Goal: Check status: Check status

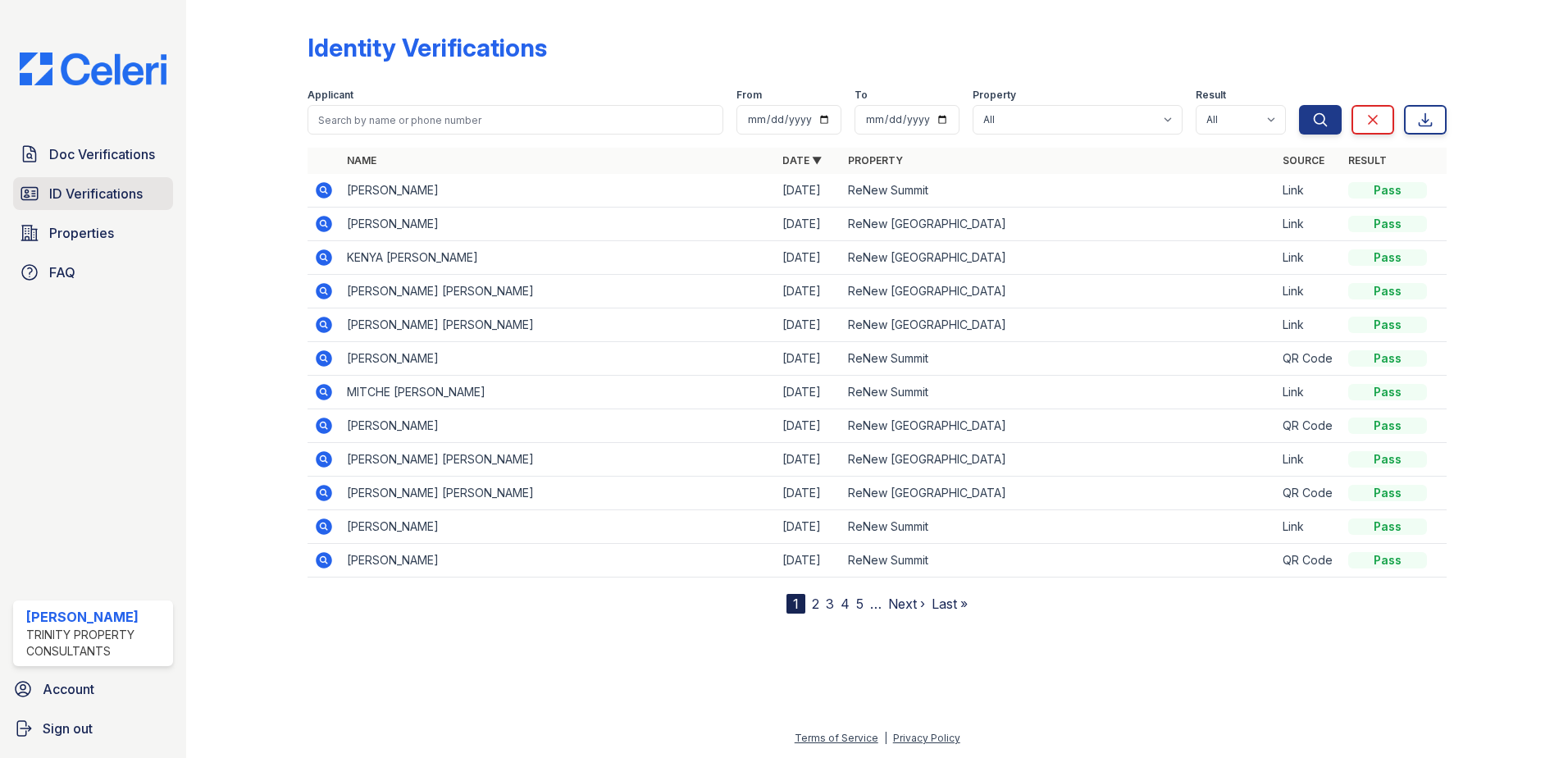
click at [113, 200] on span "ID Verifications" at bounding box center [96, 193] width 93 height 19
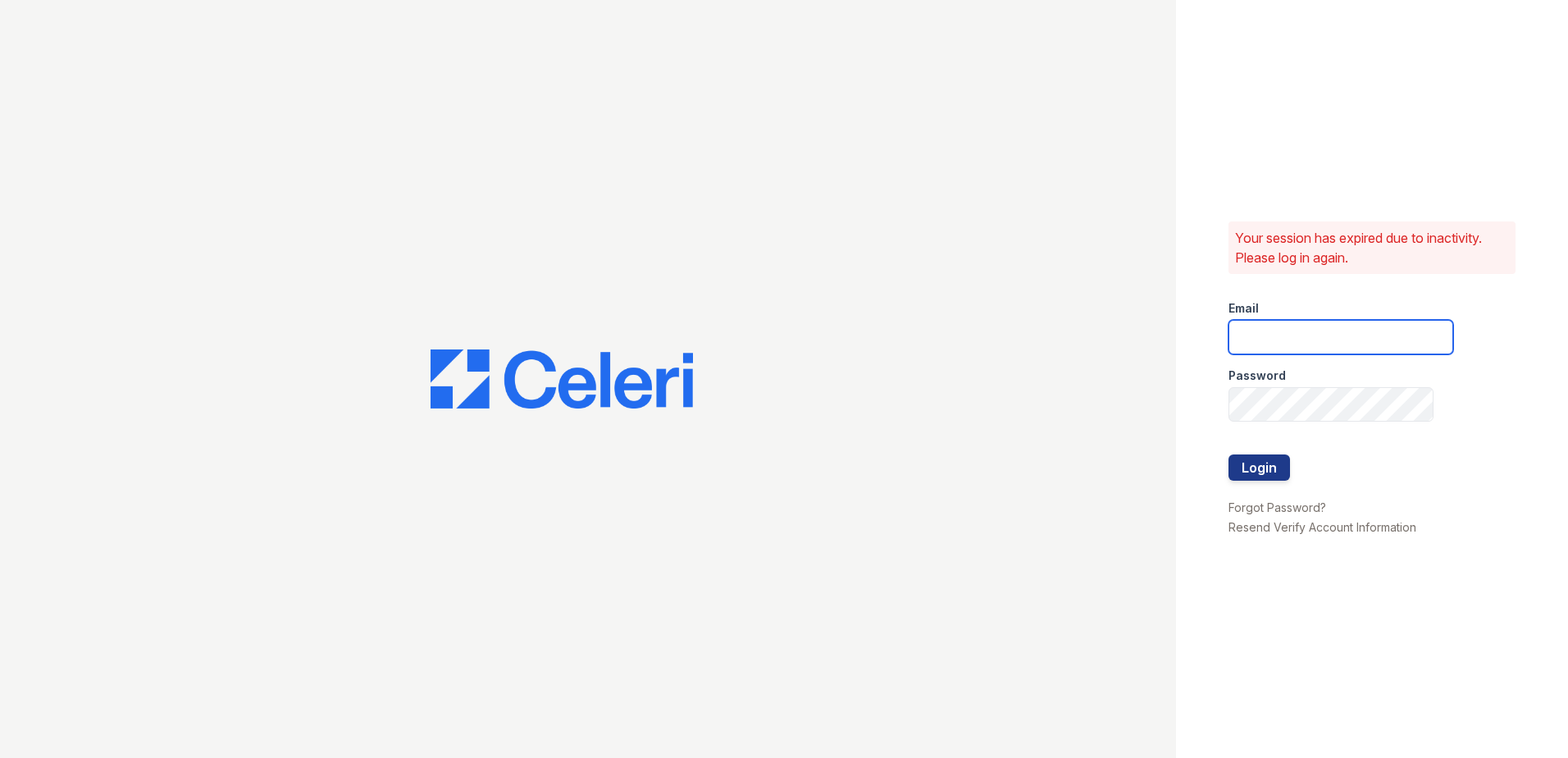
type input "mdanner@trinity-pm.com"
click at [1275, 473] on button "Login" at bounding box center [1259, 467] width 61 height 27
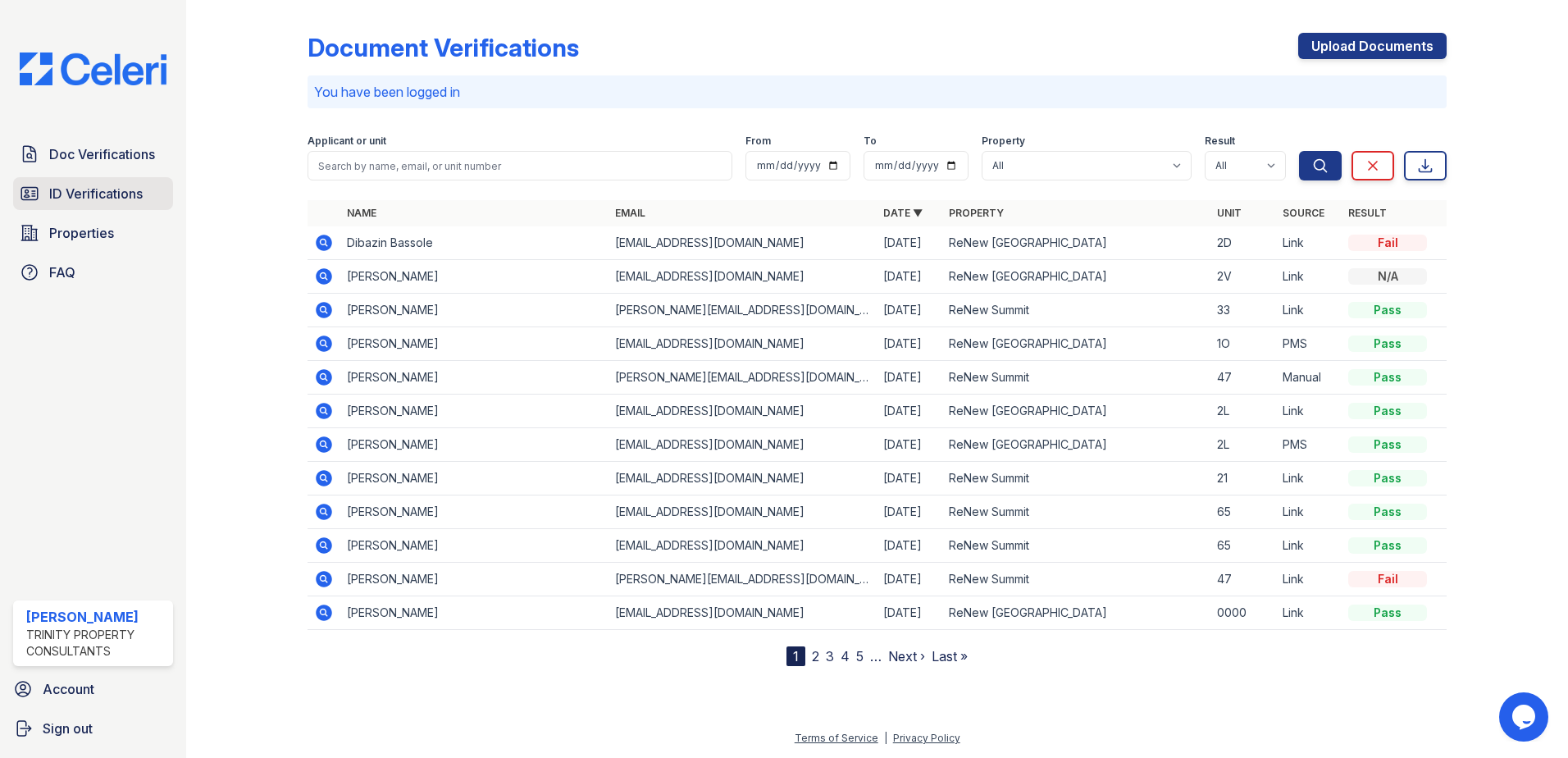
click at [108, 190] on span "ID Verifications" at bounding box center [96, 193] width 93 height 19
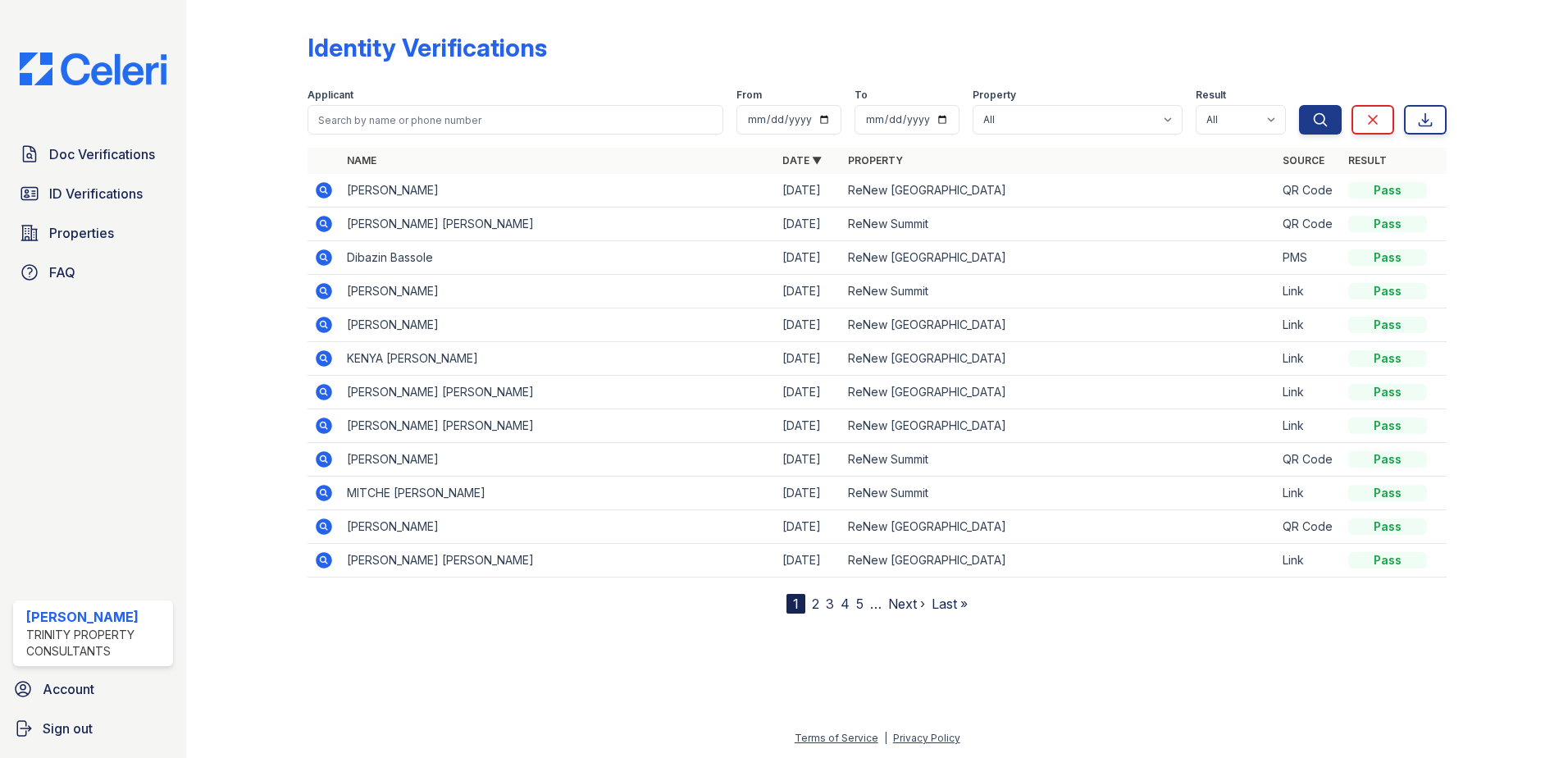
click at [330, 353] on icon at bounding box center [324, 358] width 16 height 16
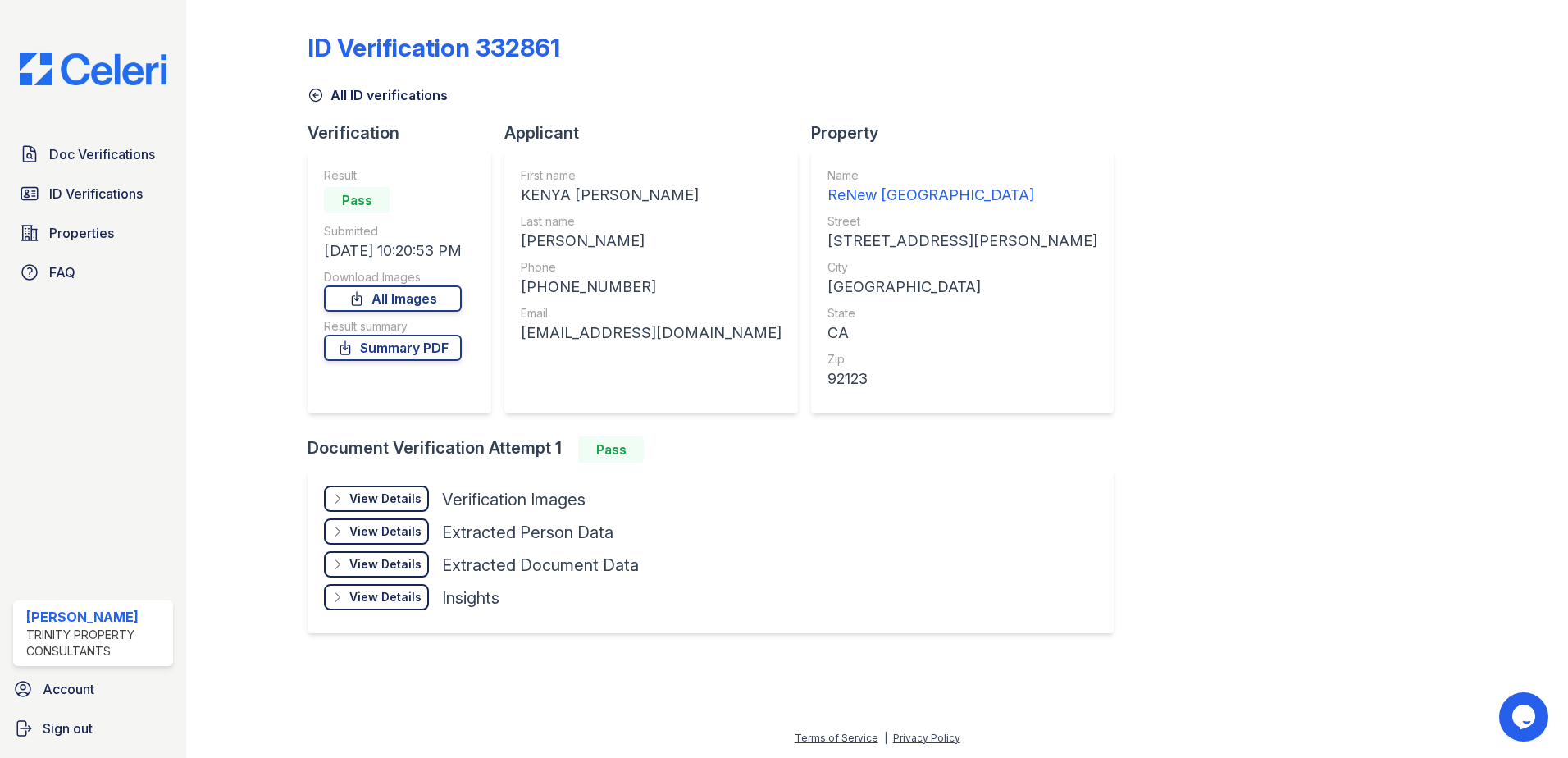
click at [367, 502] on div "View Details" at bounding box center [386, 499] width 72 height 16
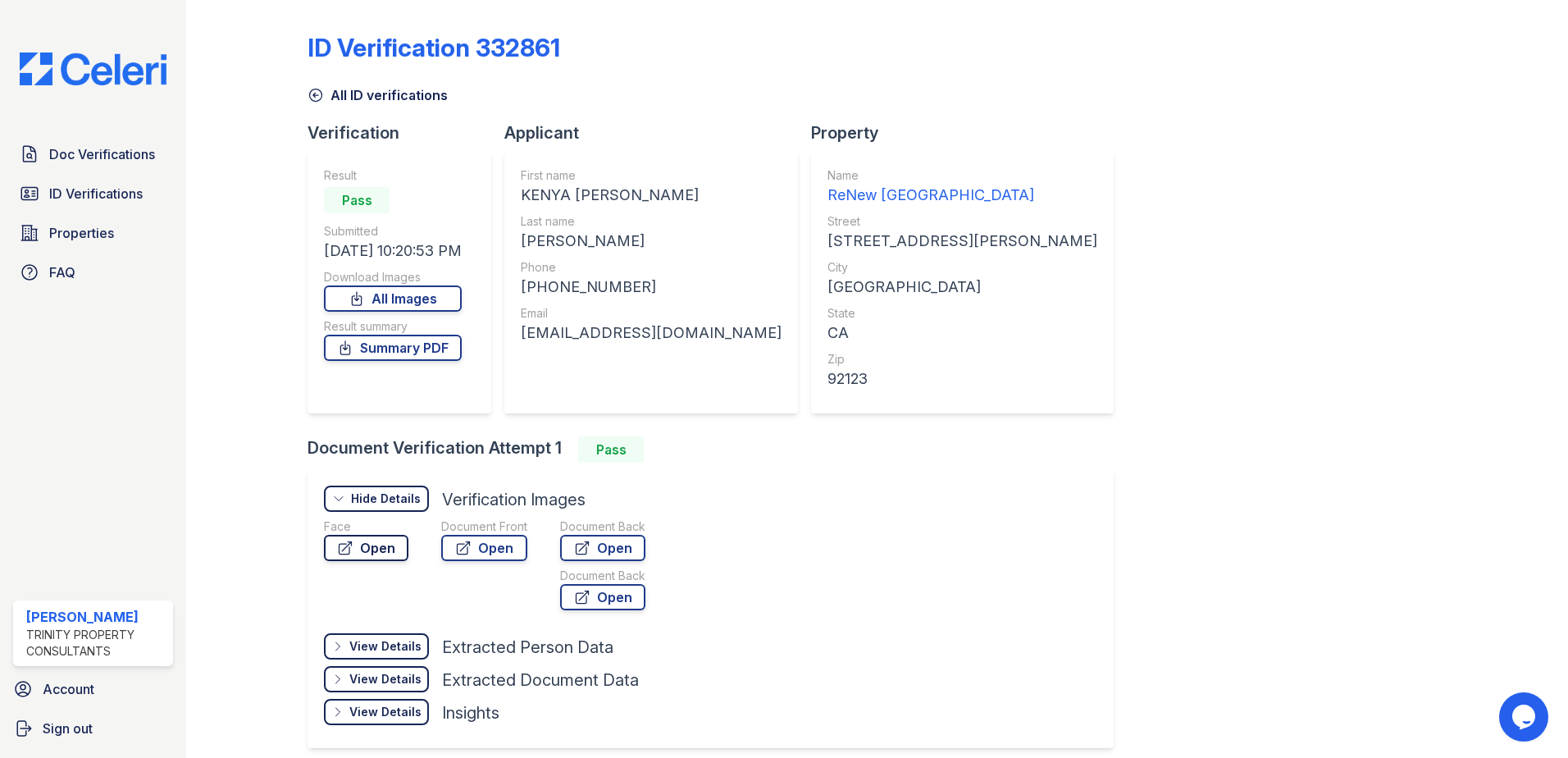
click at [373, 545] on link "Open" at bounding box center [366, 547] width 84 height 27
click at [476, 546] on link "Open" at bounding box center [485, 547] width 86 height 27
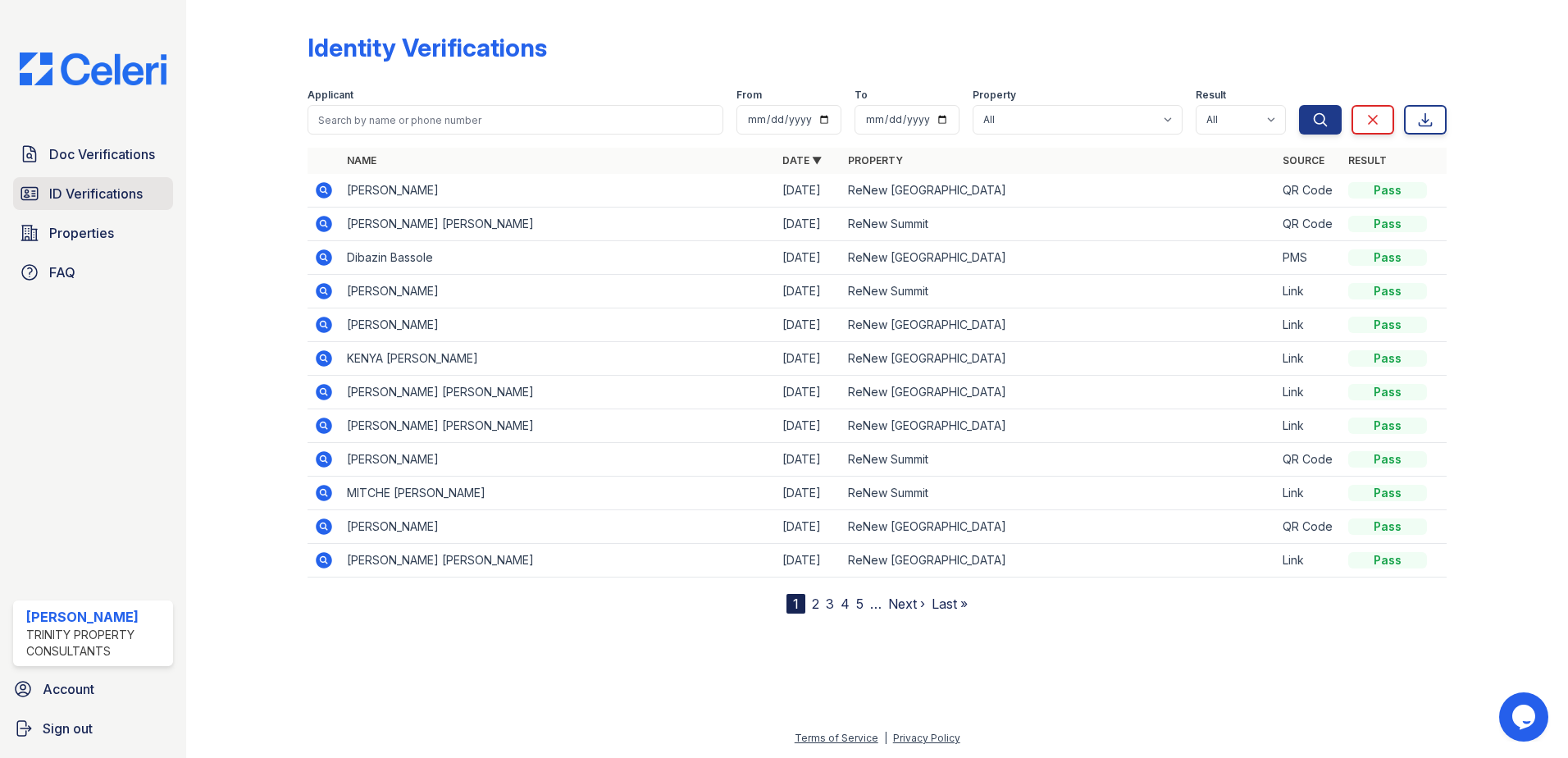
click at [114, 195] on span "ID Verifications" at bounding box center [96, 193] width 93 height 19
click at [326, 255] on icon at bounding box center [324, 257] width 16 height 16
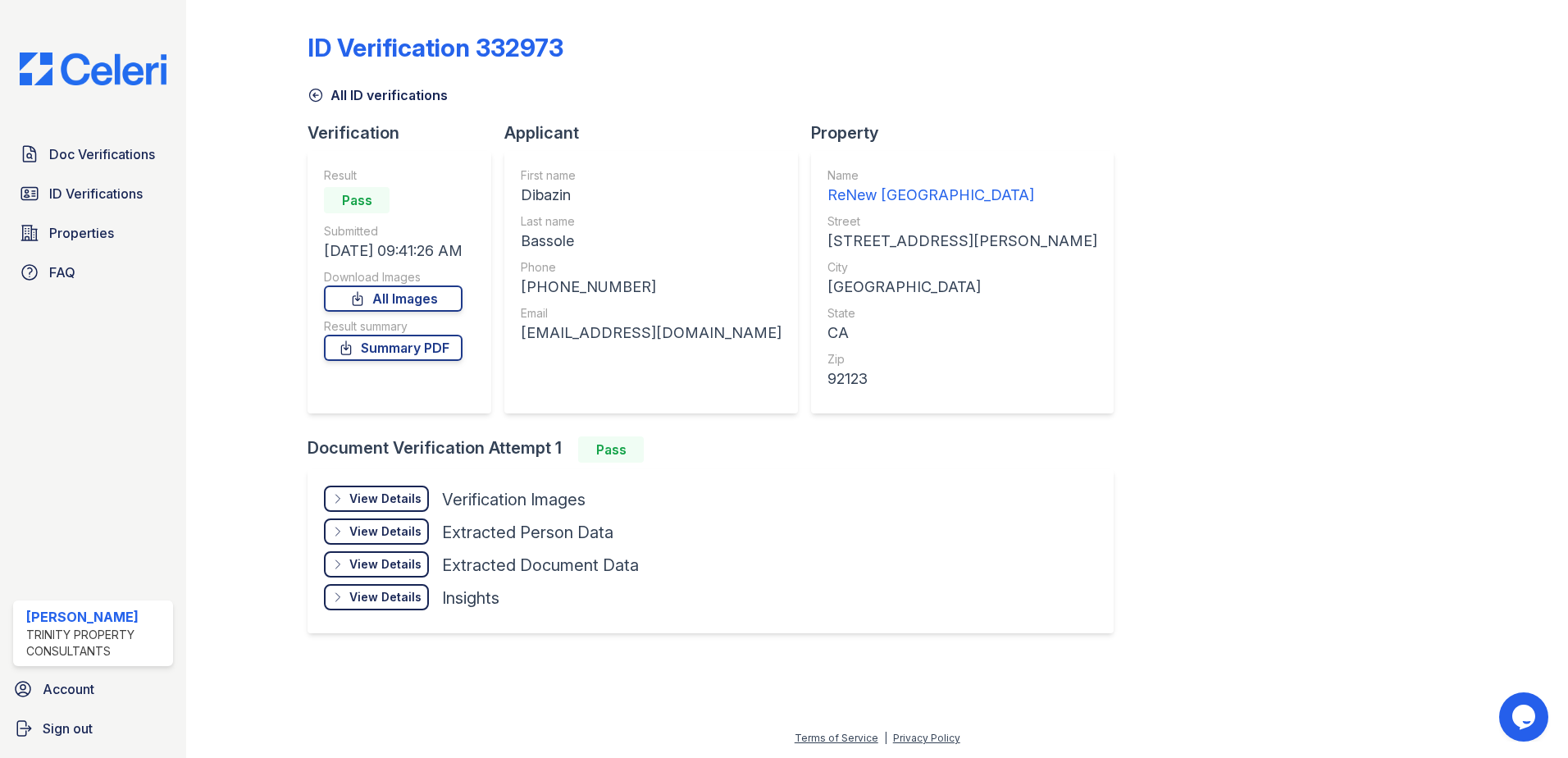
click at [347, 501] on div "View Details Details" at bounding box center [376, 498] width 105 height 27
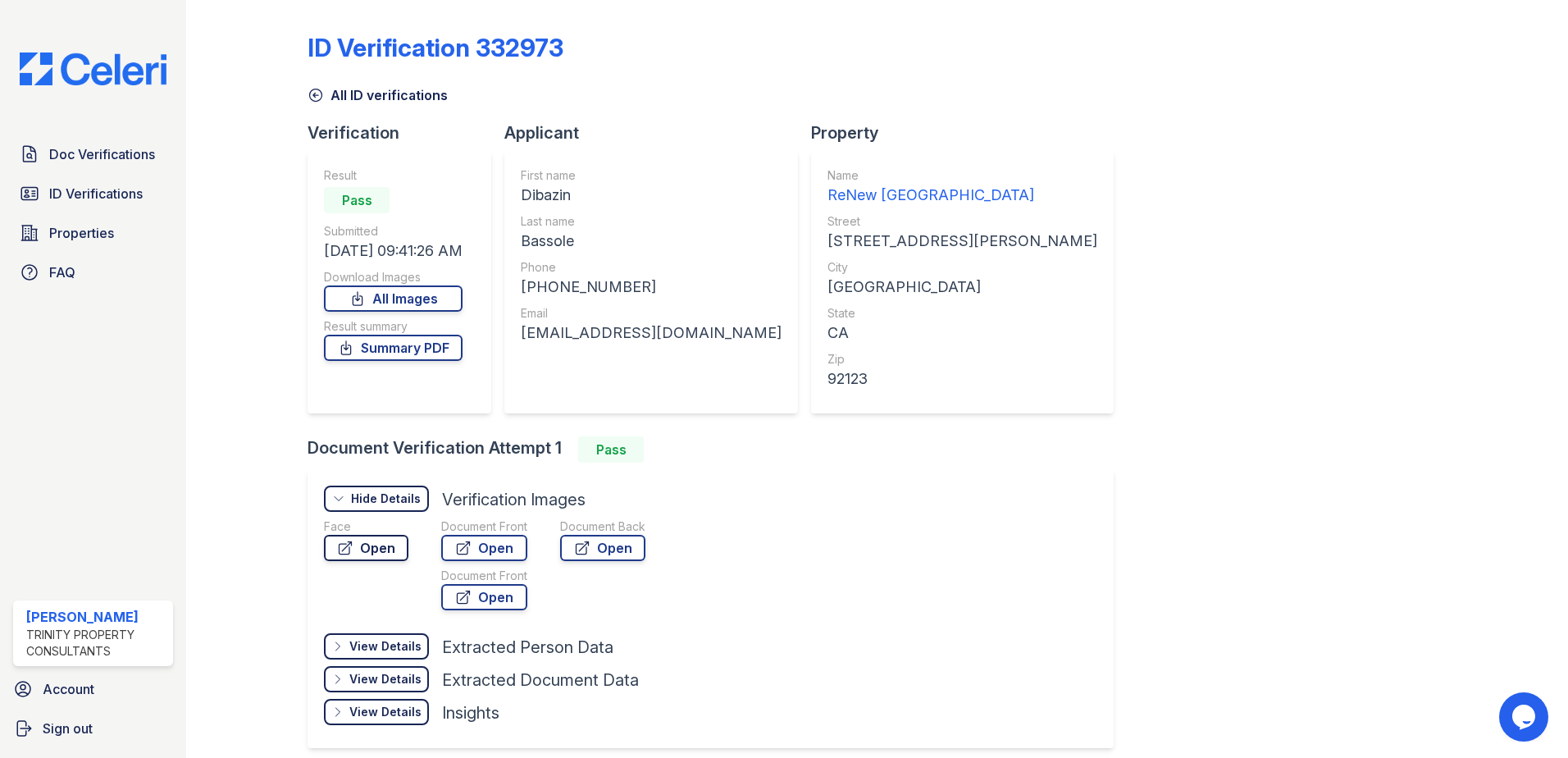
click at [353, 551] on icon at bounding box center [345, 547] width 16 height 16
click at [472, 536] on link "Open" at bounding box center [485, 547] width 86 height 27
click at [89, 206] on link "ID Verifications" at bounding box center [93, 193] width 160 height 33
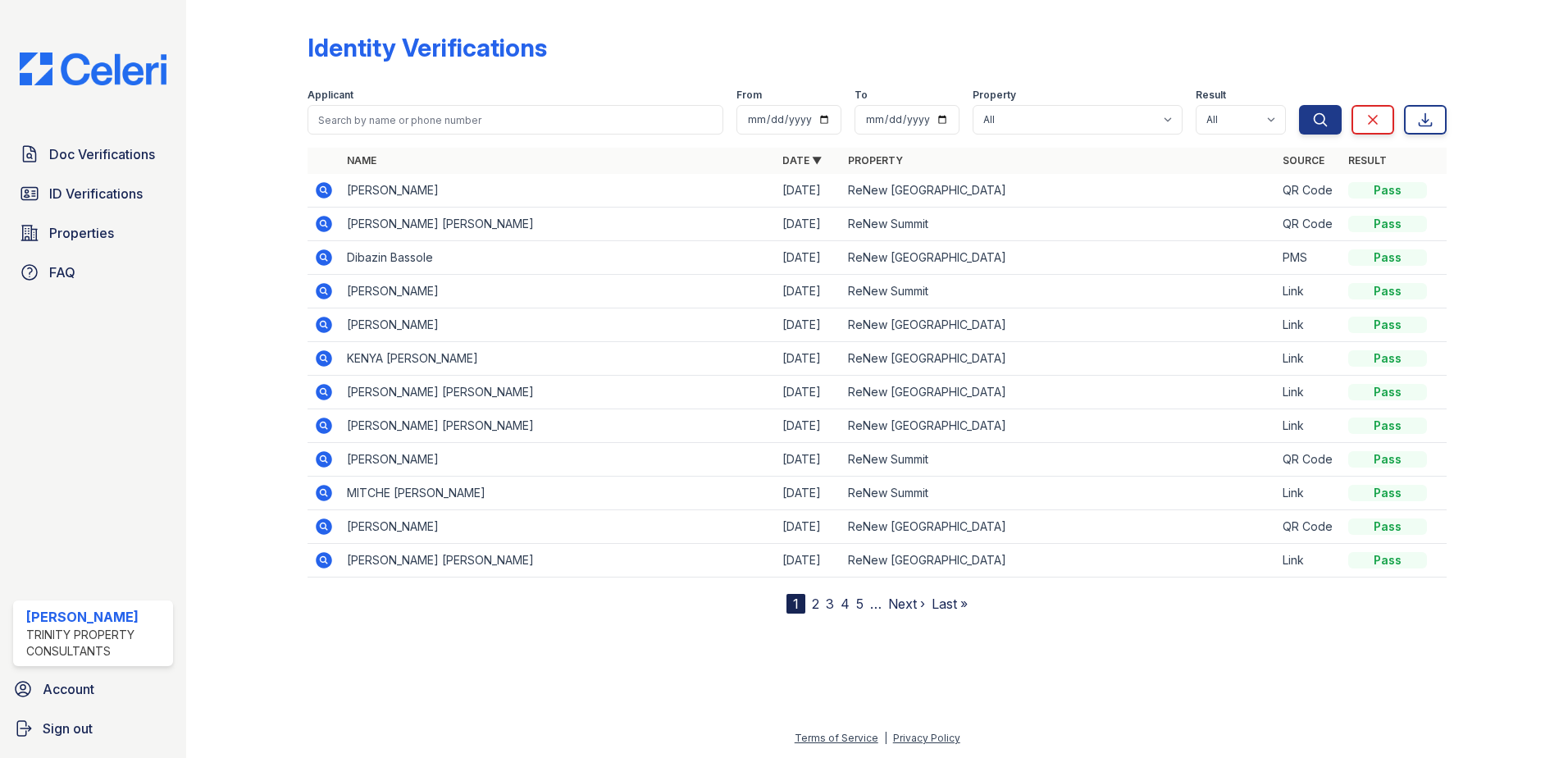
click at [1338, 685] on div at bounding box center [877, 684] width 1330 height 89
click at [326, 192] on icon at bounding box center [323, 190] width 19 height 19
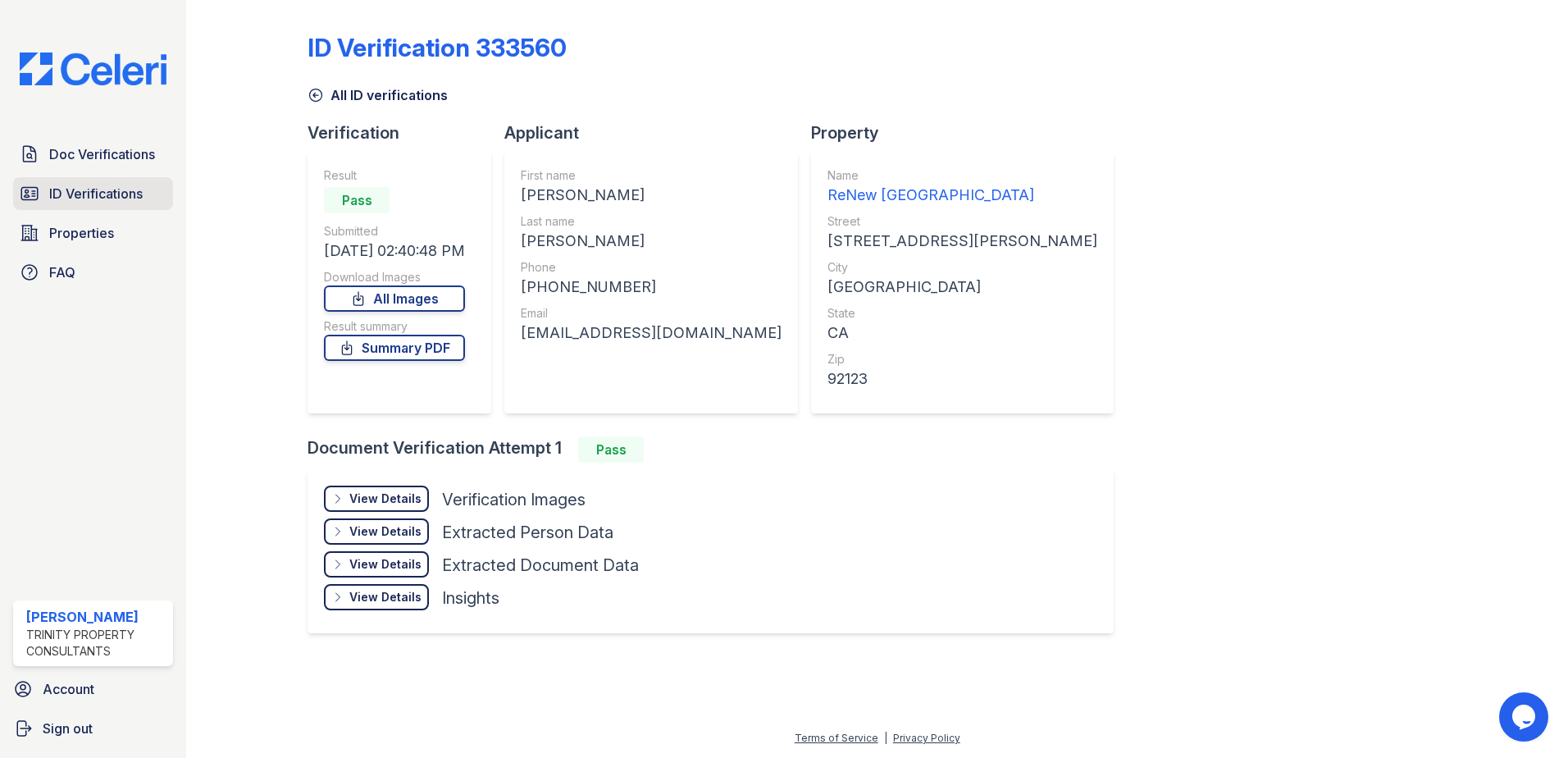
click at [130, 184] on span "ID Verifications" at bounding box center [96, 193] width 93 height 19
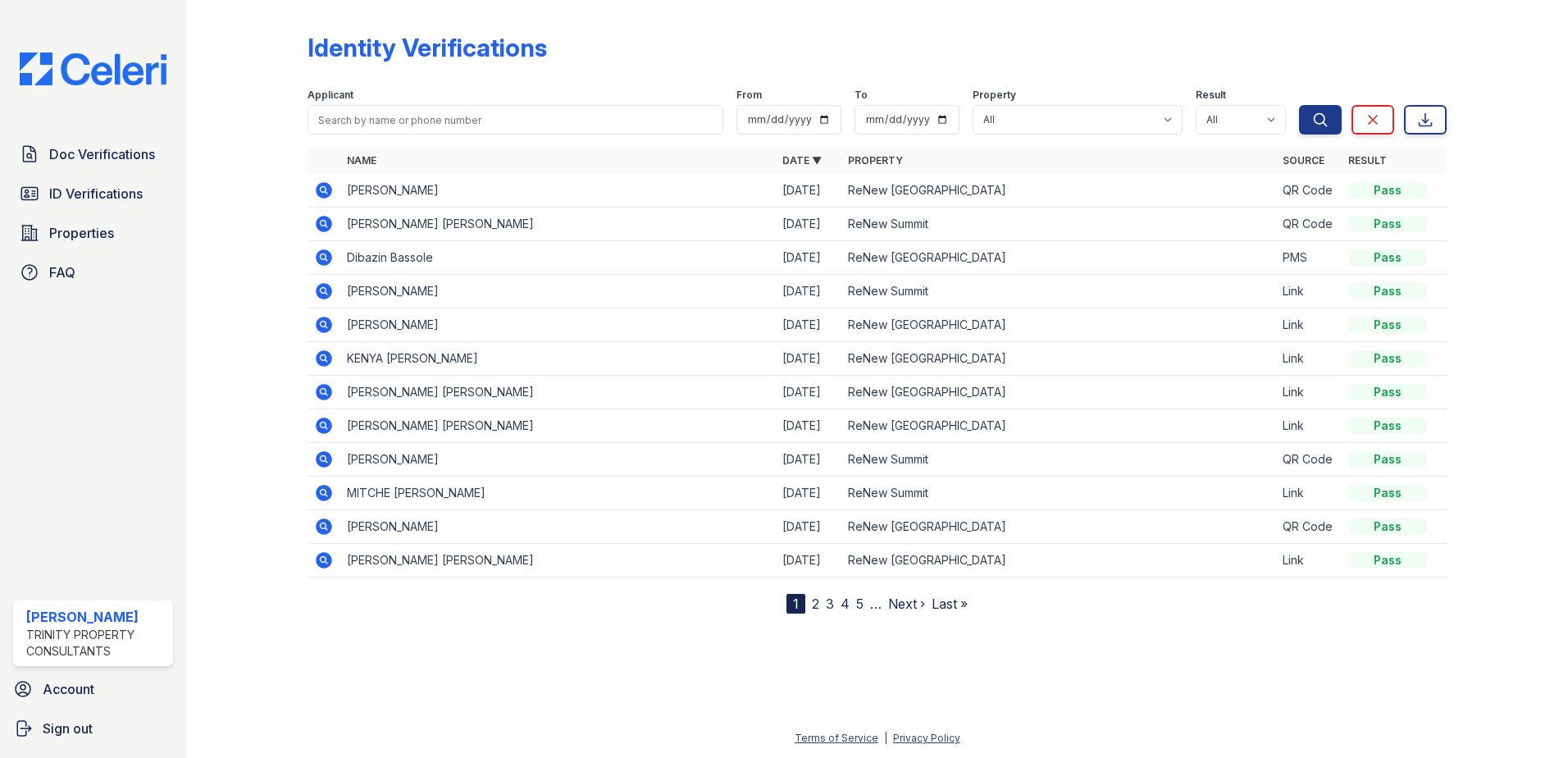
click at [324, 360] on icon at bounding box center [323, 358] width 19 height 19
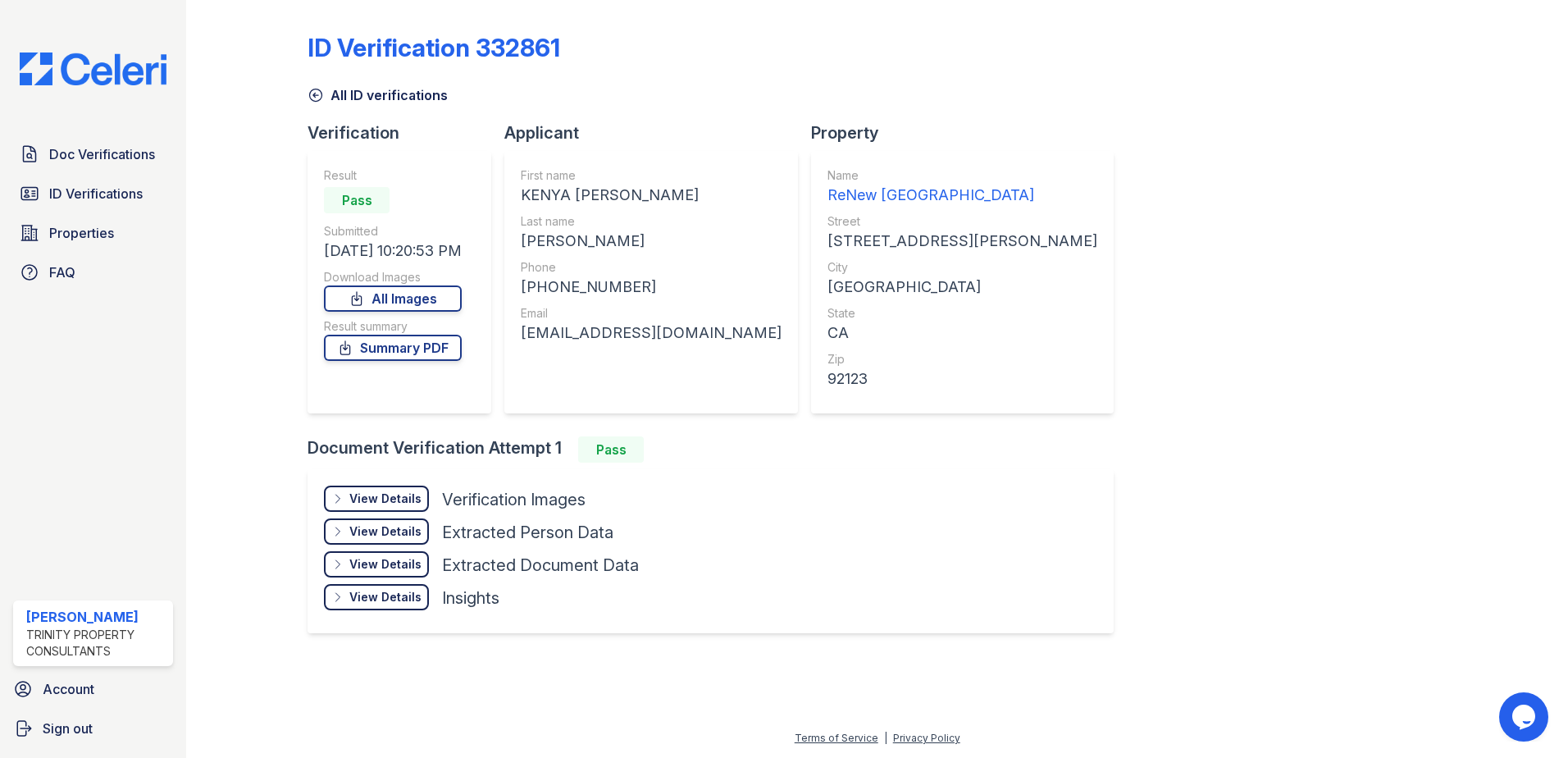
click at [374, 493] on div "View Details" at bounding box center [386, 499] width 72 height 16
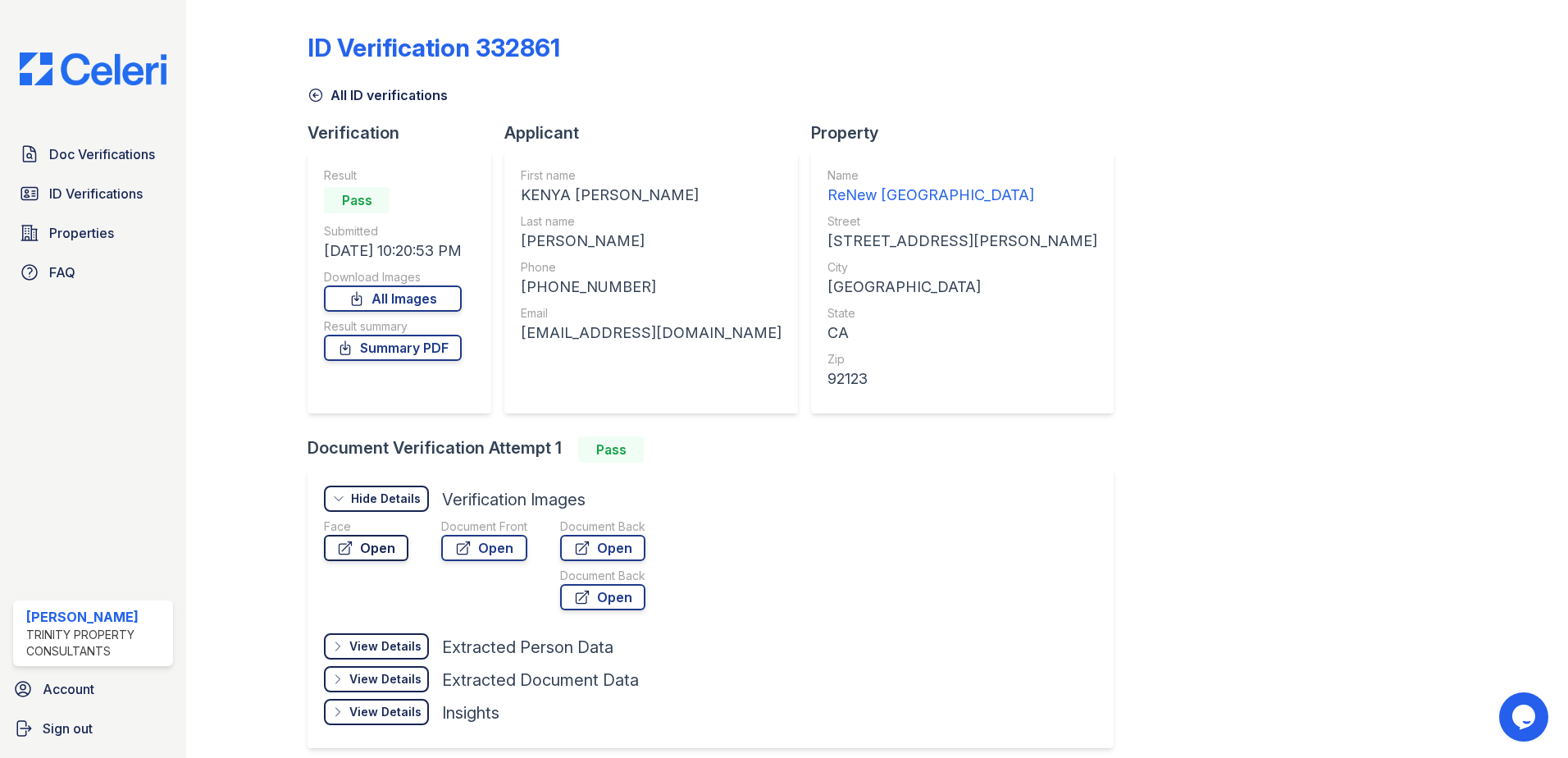
click at [365, 538] on link "Open" at bounding box center [366, 547] width 84 height 27
click at [138, 183] on link "ID Verifications" at bounding box center [93, 193] width 160 height 33
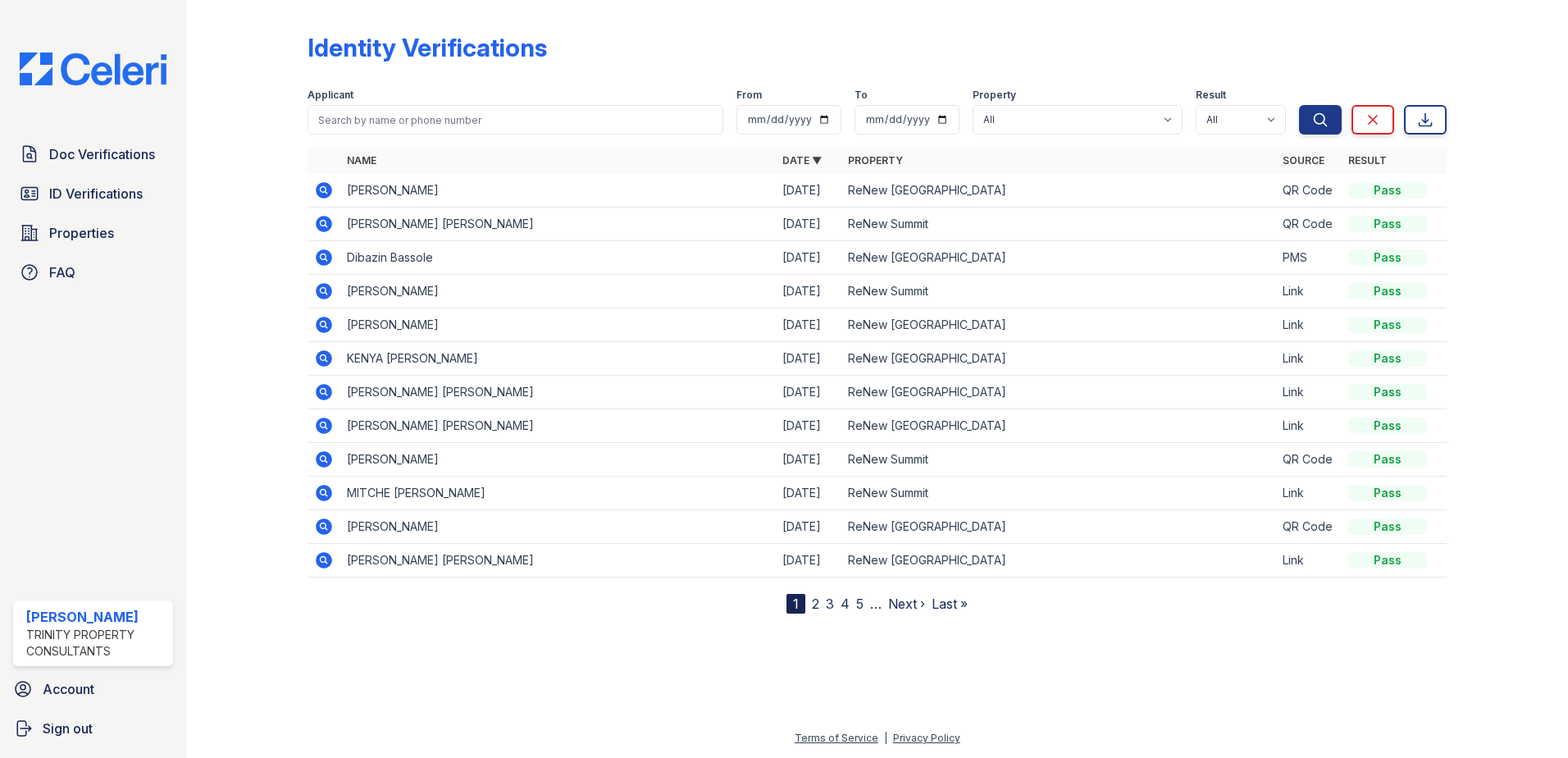
click at [329, 186] on icon at bounding box center [324, 190] width 16 height 16
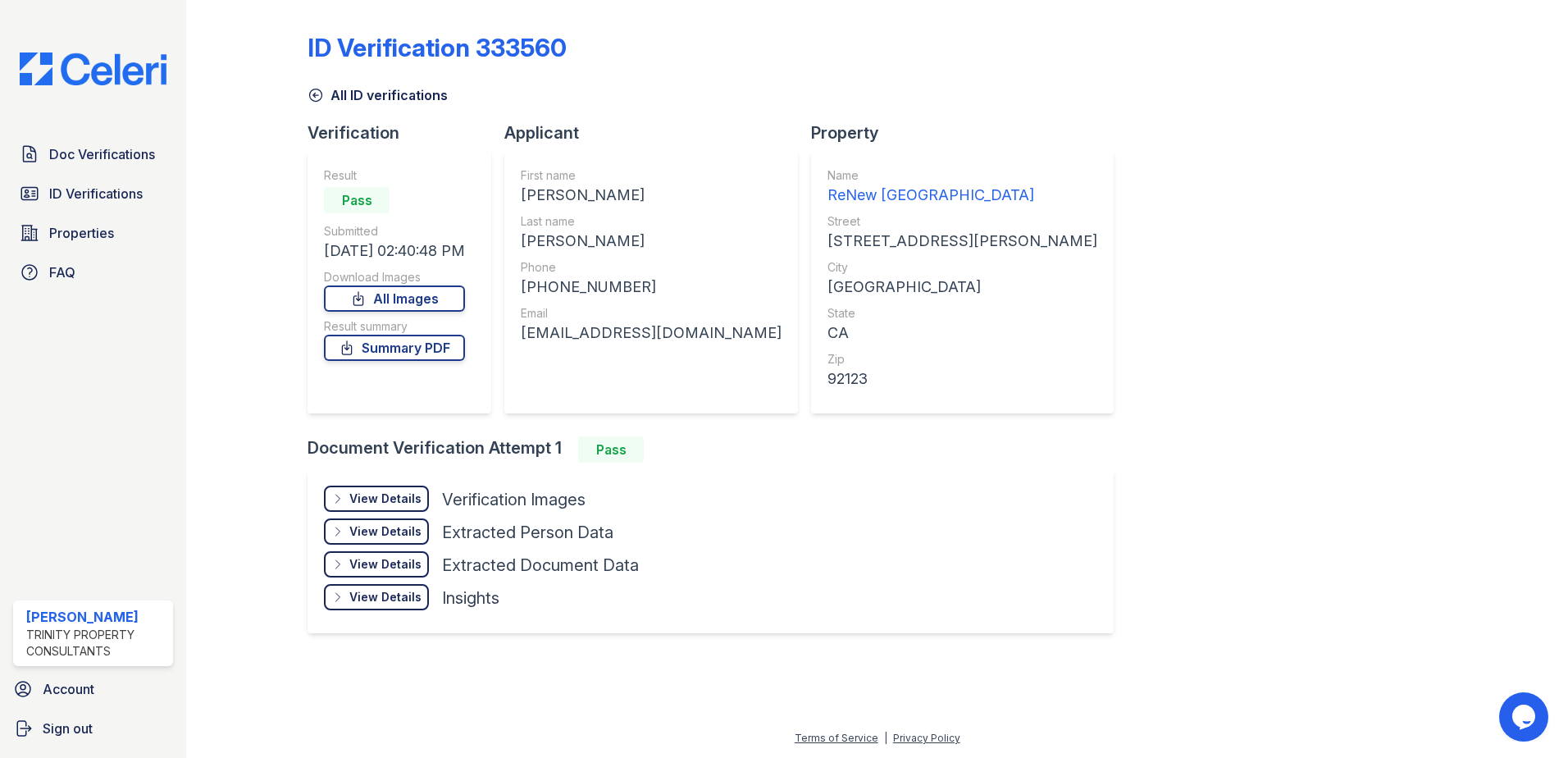
click at [390, 494] on div "View Details" at bounding box center [386, 499] width 72 height 16
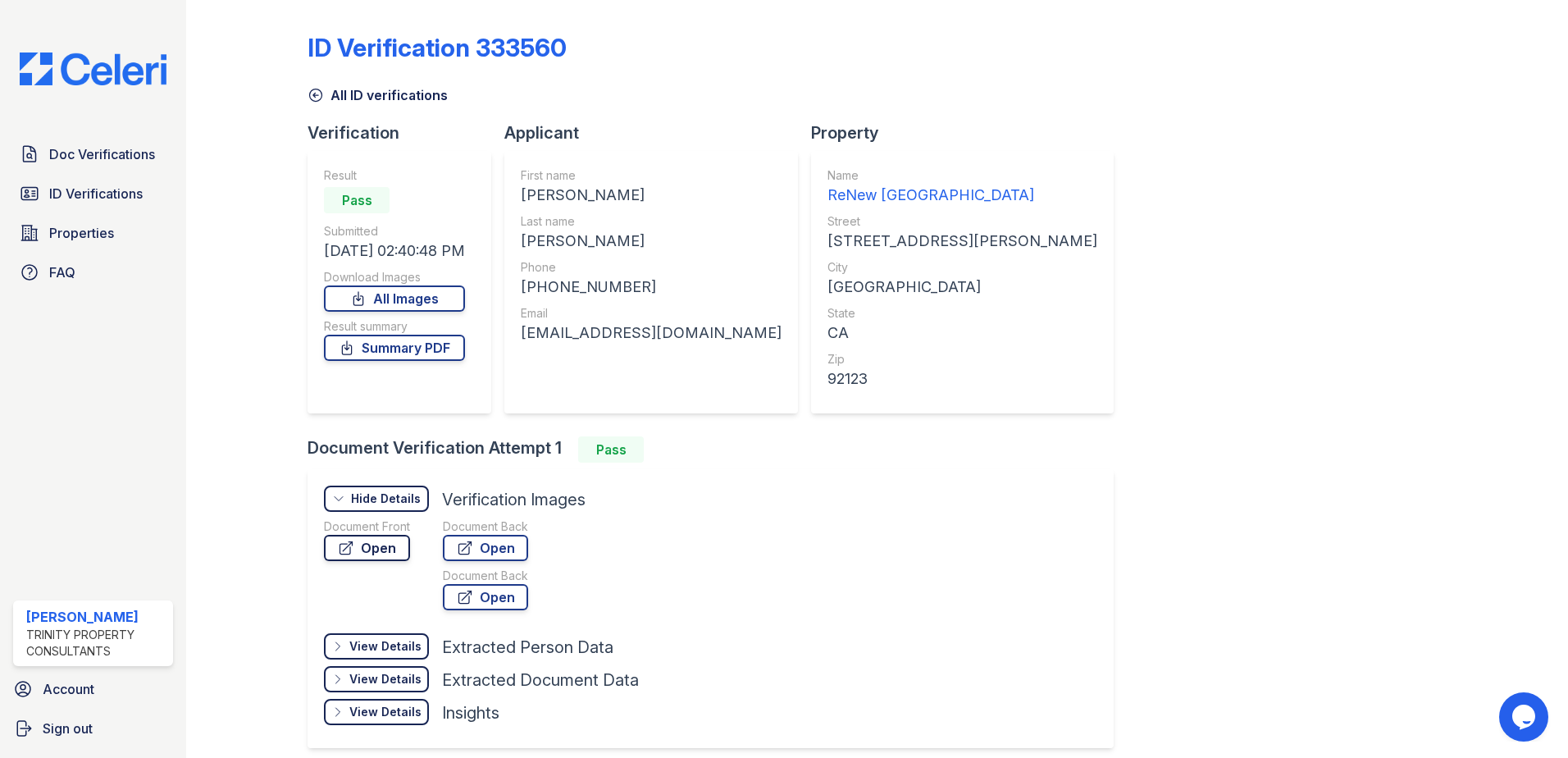
click at [388, 546] on link "Open" at bounding box center [367, 547] width 86 height 27
click at [402, 545] on link "Open" at bounding box center [367, 547] width 86 height 27
click at [97, 164] on span "Doc Verifications" at bounding box center [103, 154] width 106 height 19
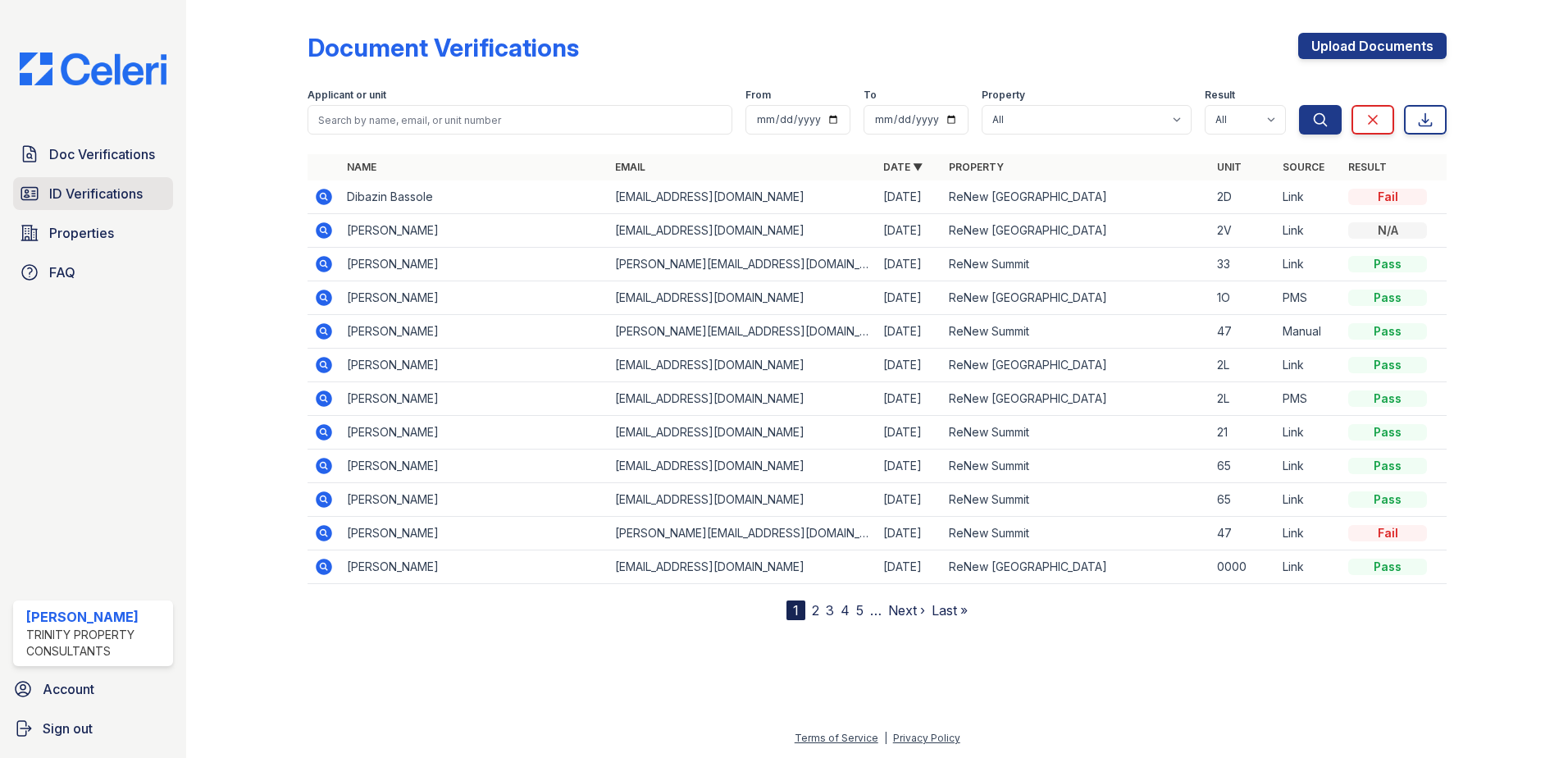
click at [96, 182] on link "ID Verifications" at bounding box center [93, 193] width 160 height 33
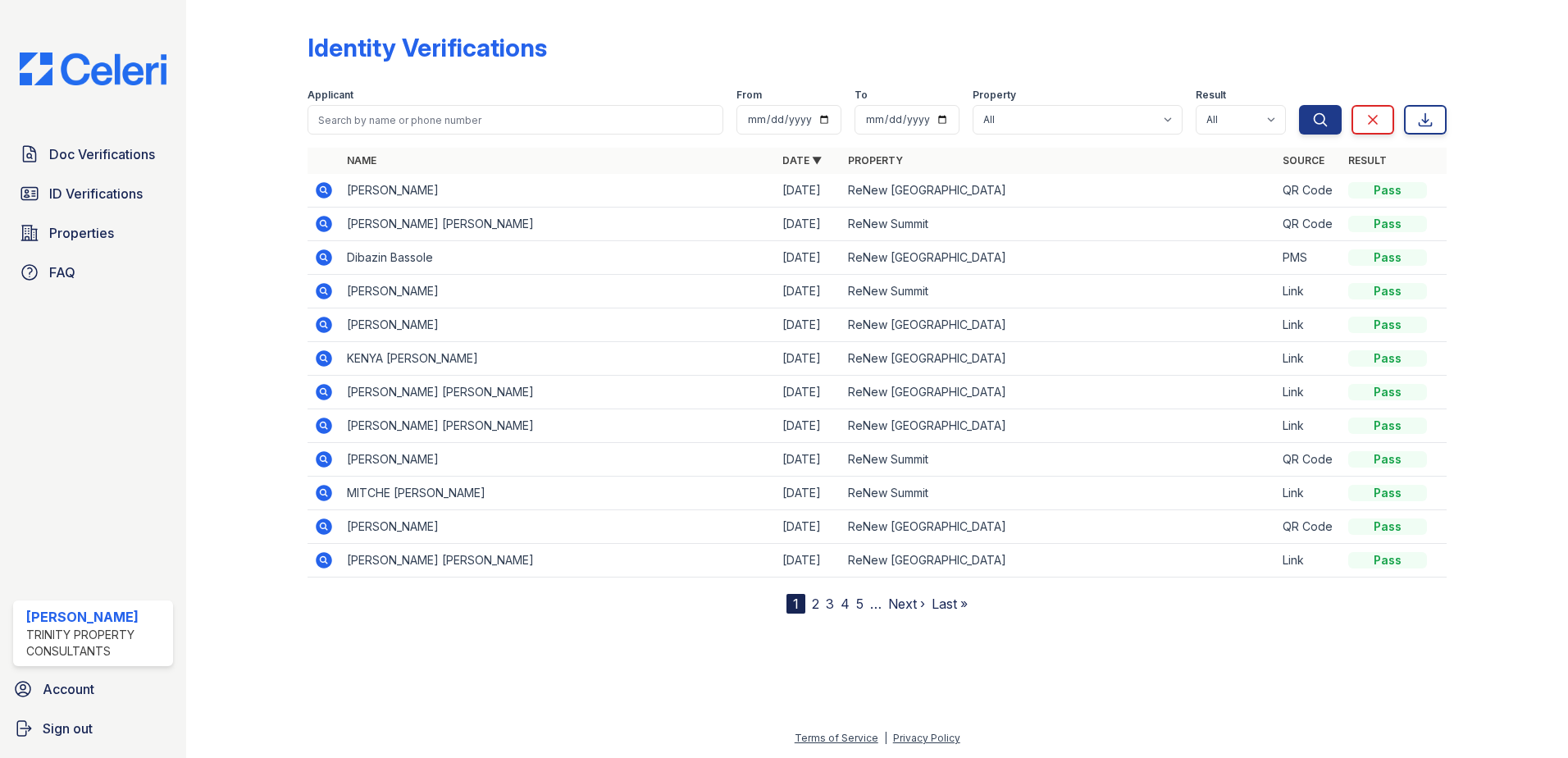
click at [328, 327] on icon at bounding box center [324, 325] width 16 height 16
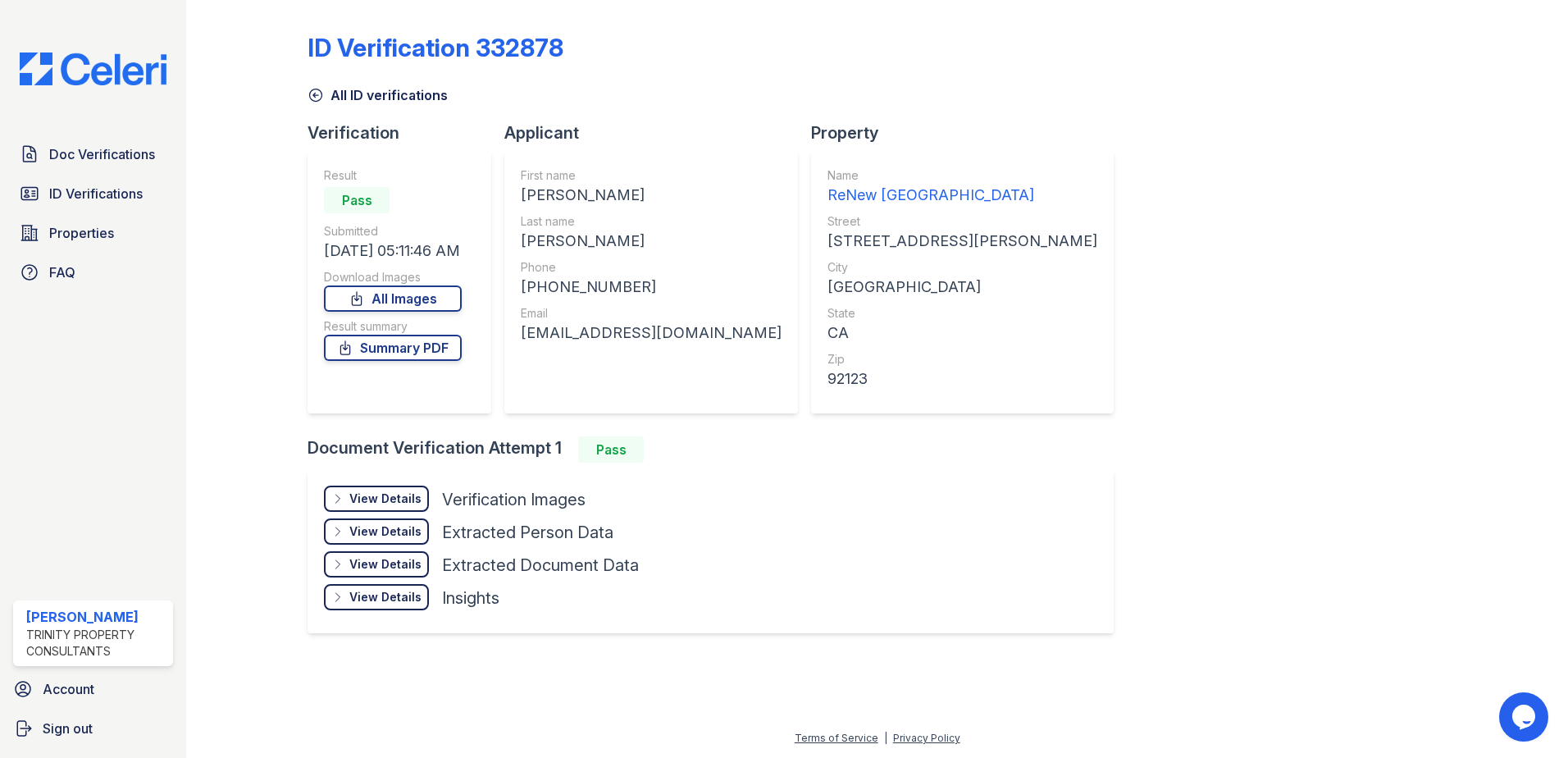
click at [380, 488] on div "View Details Details" at bounding box center [376, 498] width 105 height 27
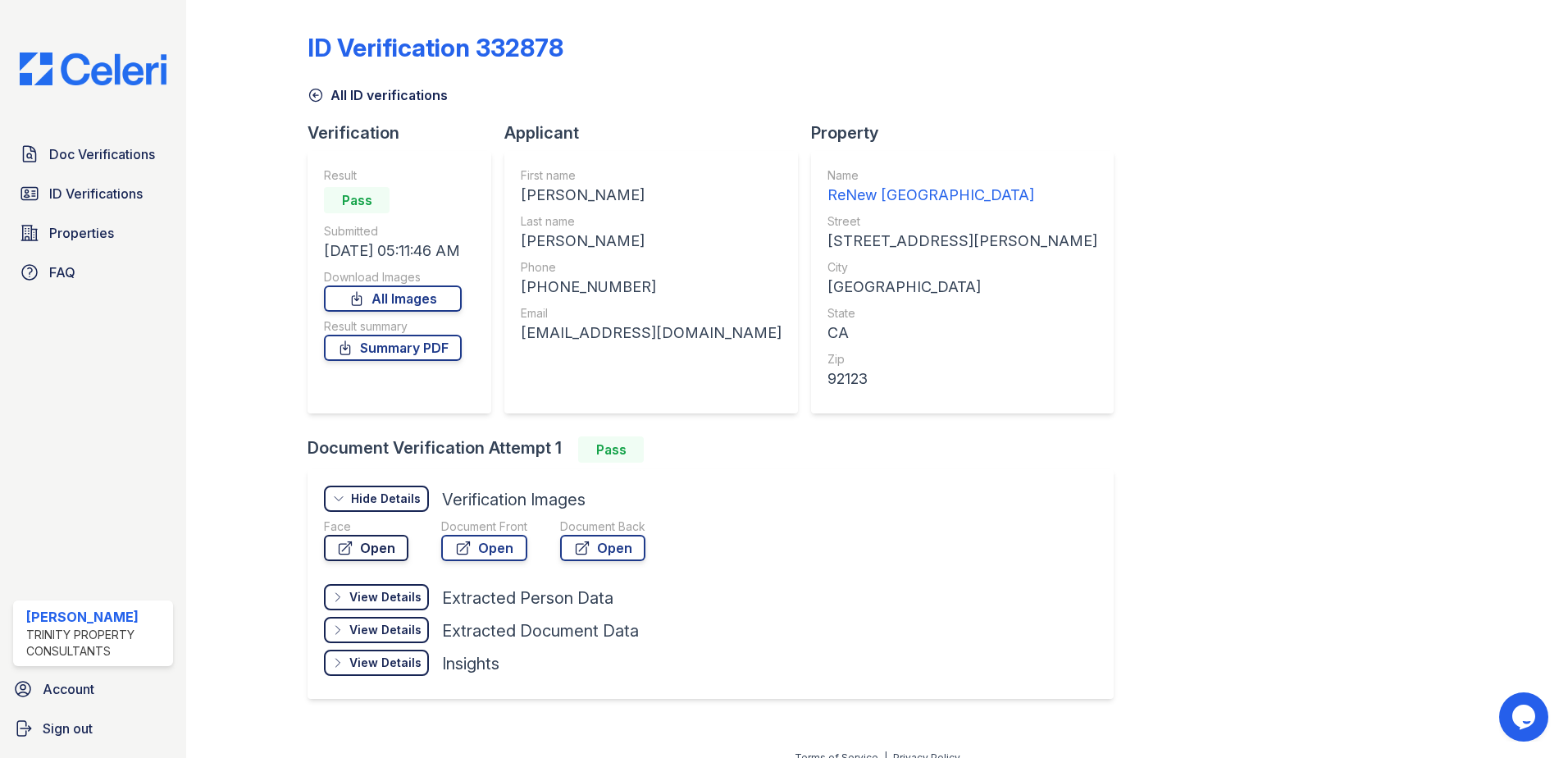
click at [388, 558] on link "Open" at bounding box center [366, 547] width 84 height 27
click at [74, 219] on link "Properties" at bounding box center [93, 233] width 160 height 33
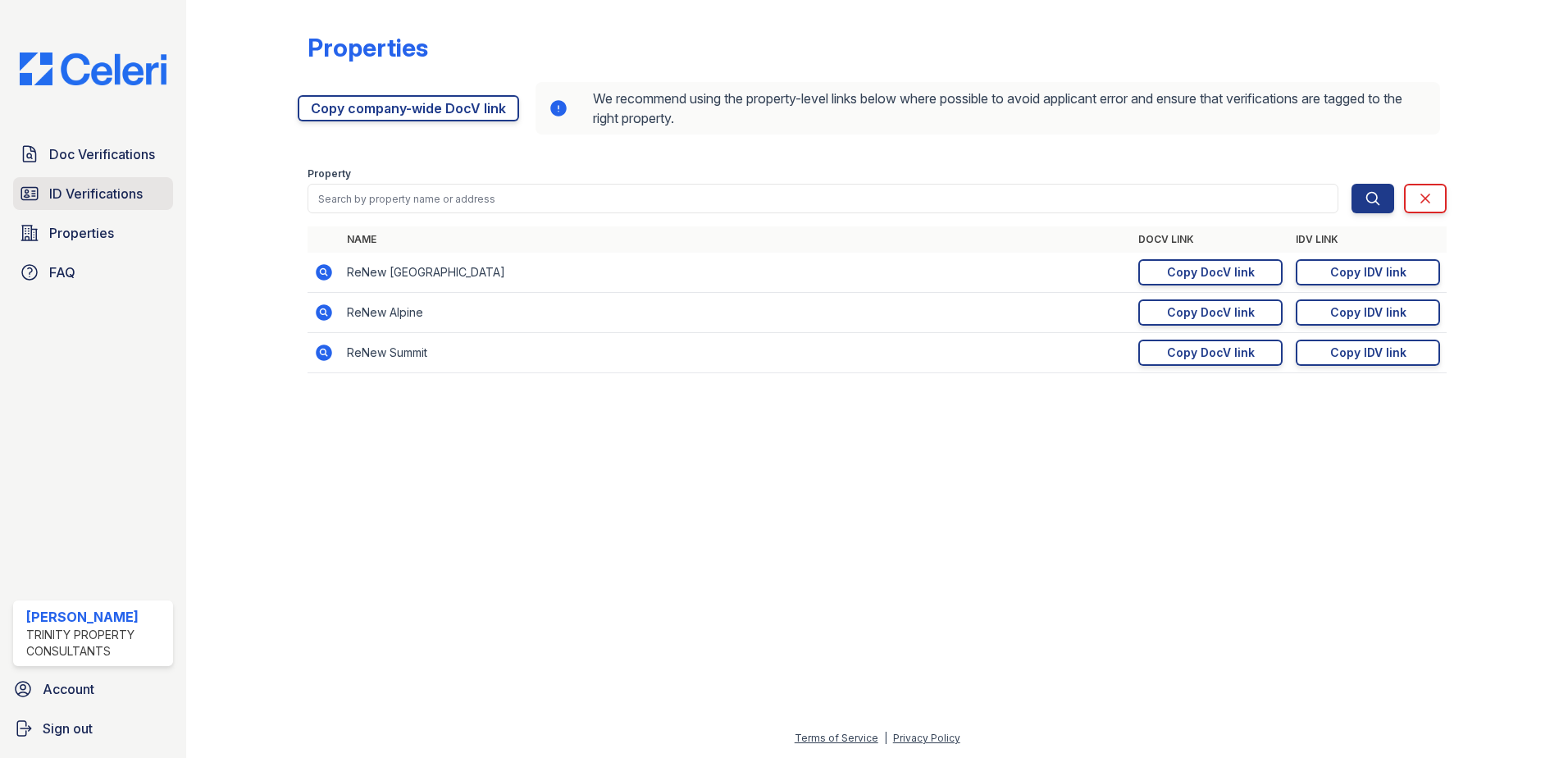
click at [78, 200] on span "ID Verifications" at bounding box center [96, 193] width 93 height 19
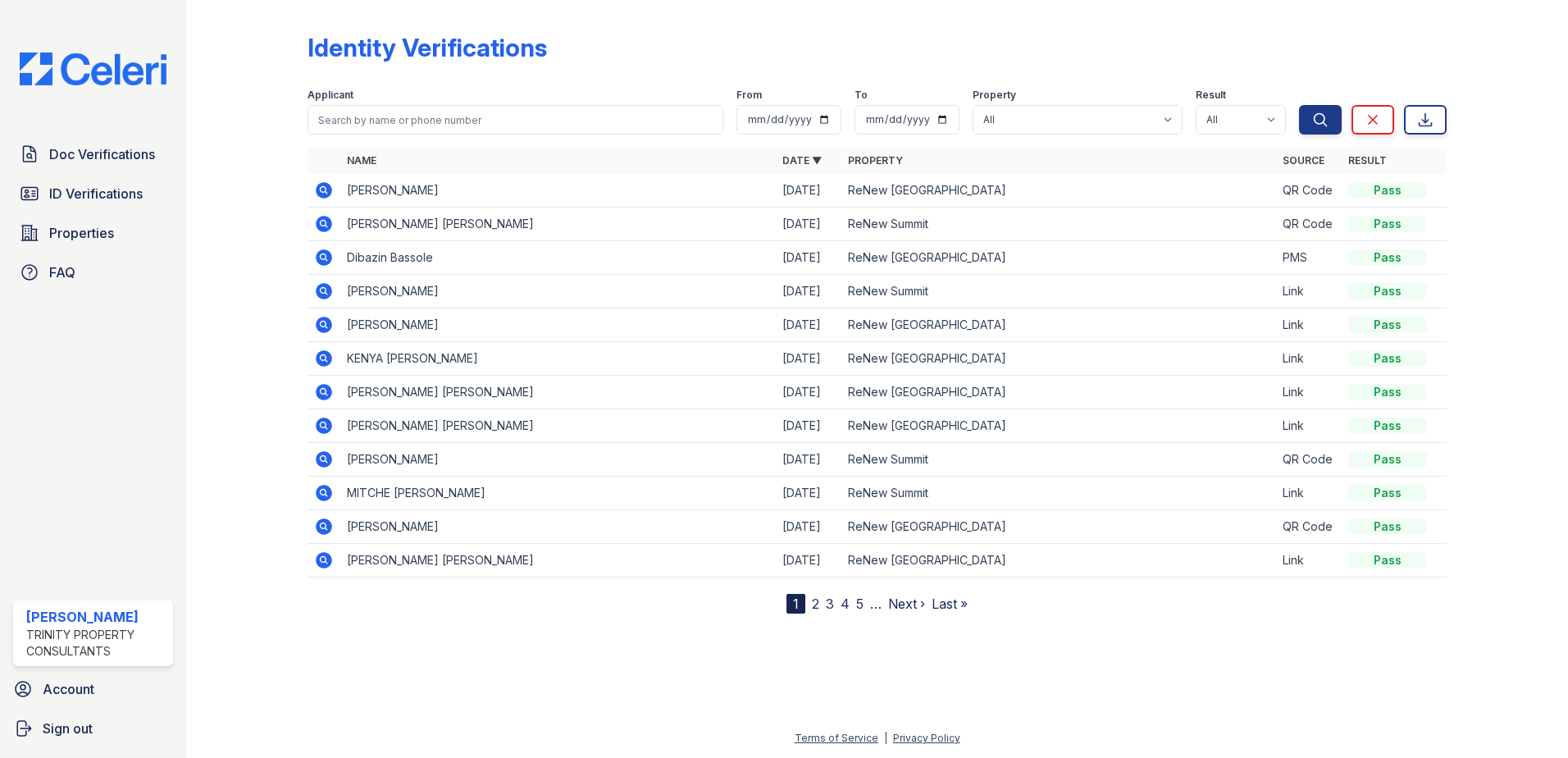
click at [328, 289] on icon at bounding box center [324, 291] width 16 height 16
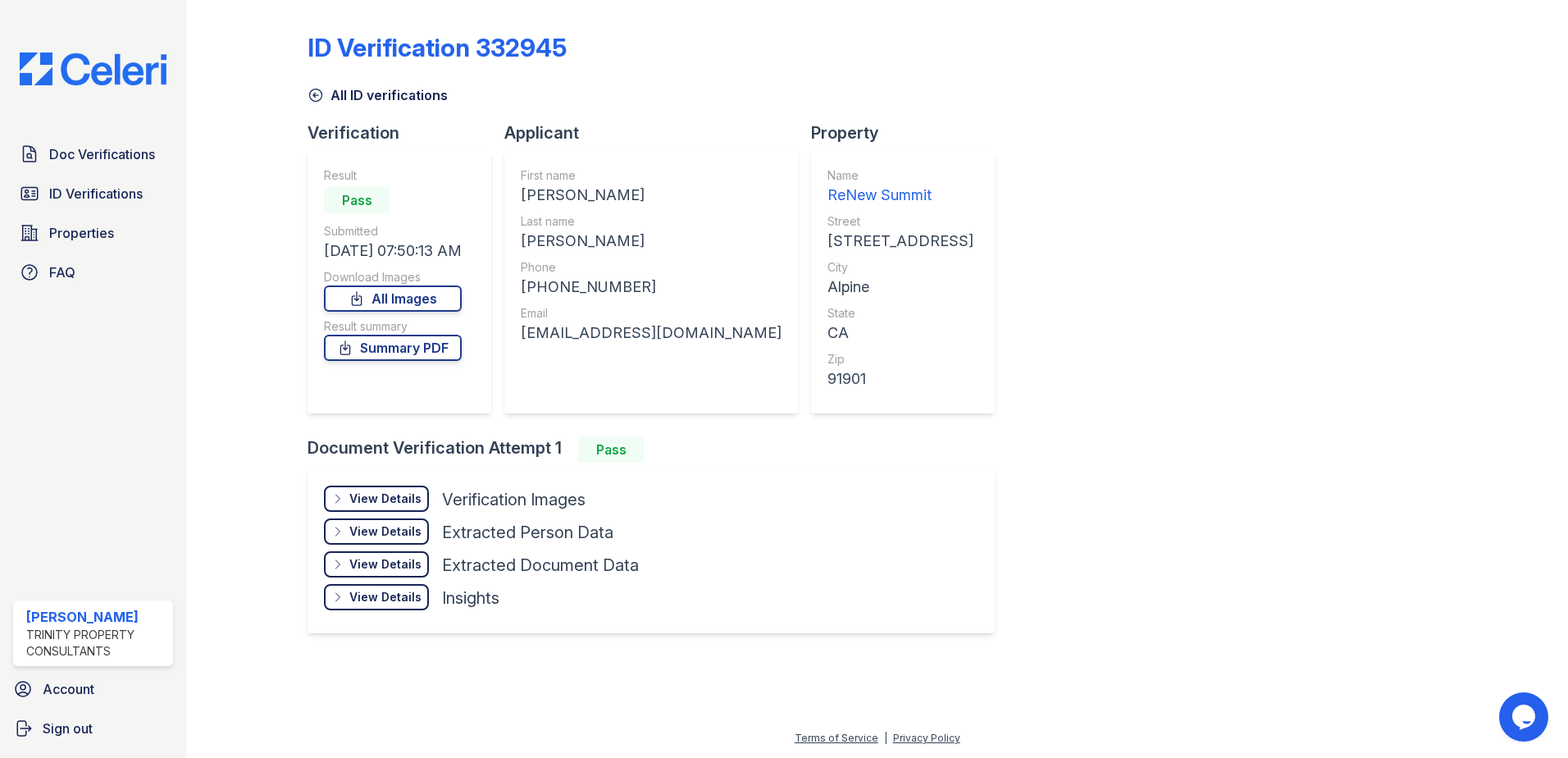
click at [357, 483] on div "View Details Details Hide Details Details Verification Images Face Open Documen…" at bounding box center [651, 550] width 687 height 164
click at [357, 493] on div "View Details" at bounding box center [386, 499] width 72 height 16
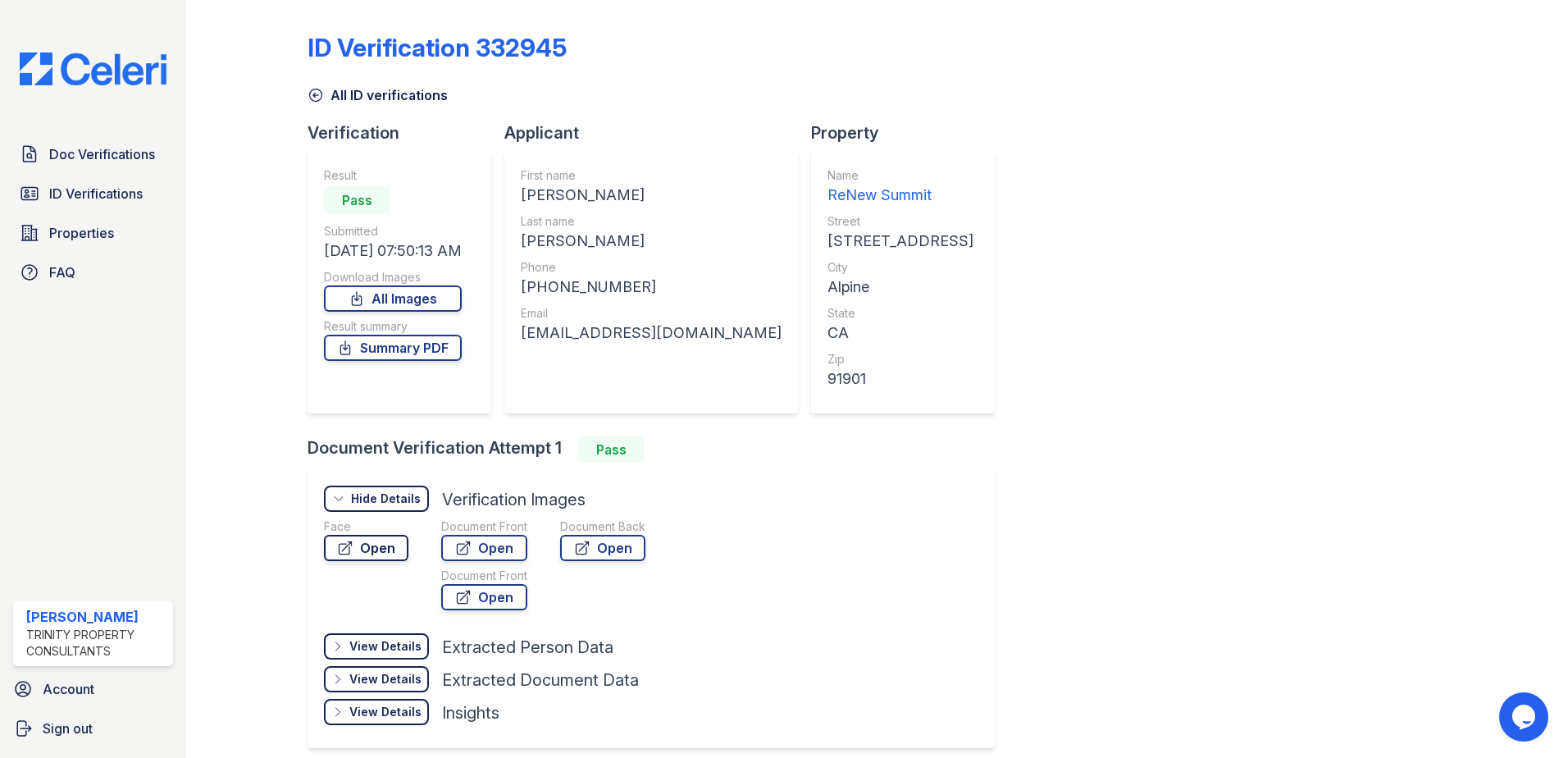
click at [379, 550] on link "Open" at bounding box center [366, 547] width 84 height 27
click at [87, 200] on span "ID Verifications" at bounding box center [96, 193] width 93 height 19
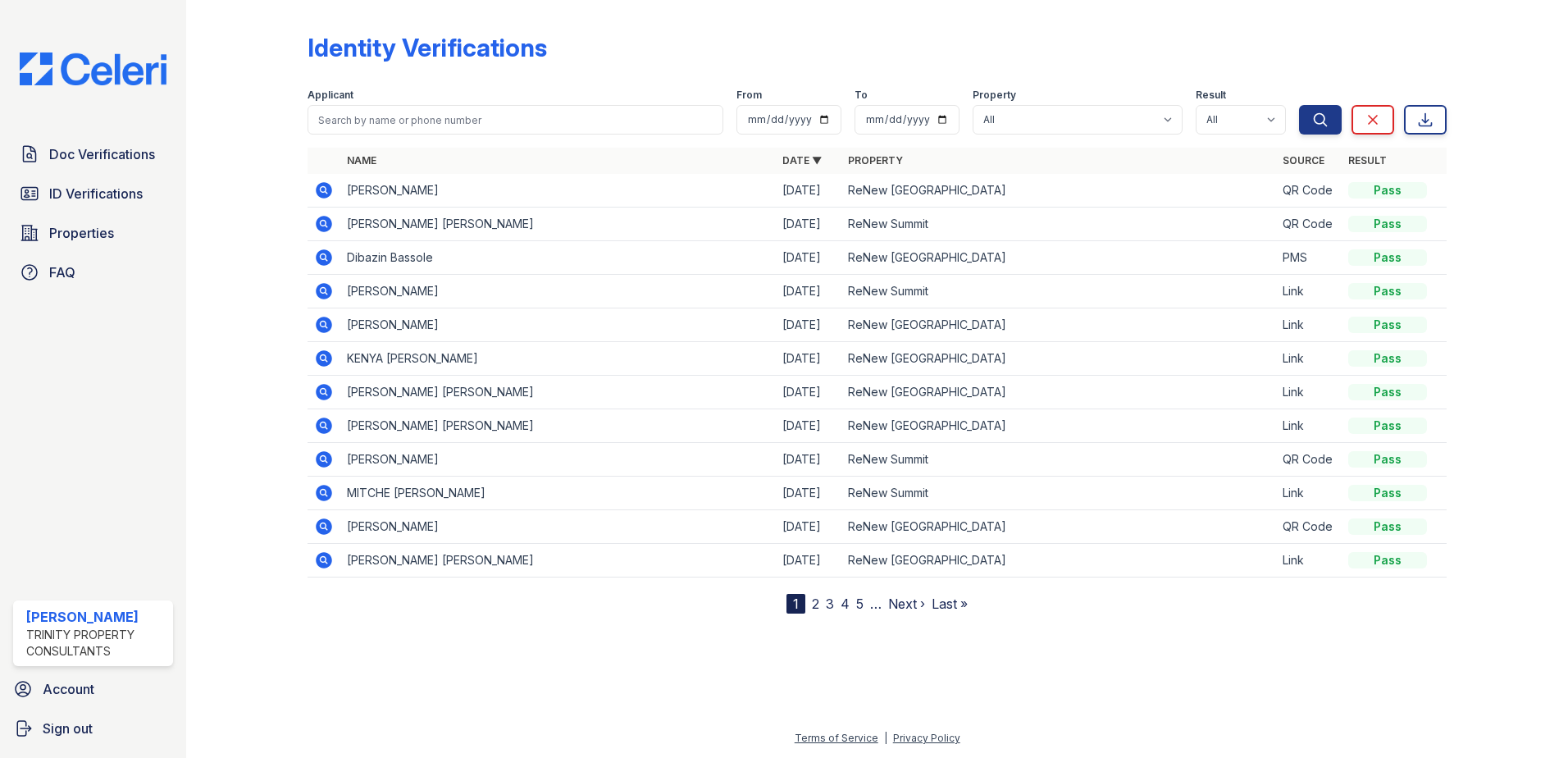
click at [326, 216] on icon at bounding box center [324, 224] width 16 height 16
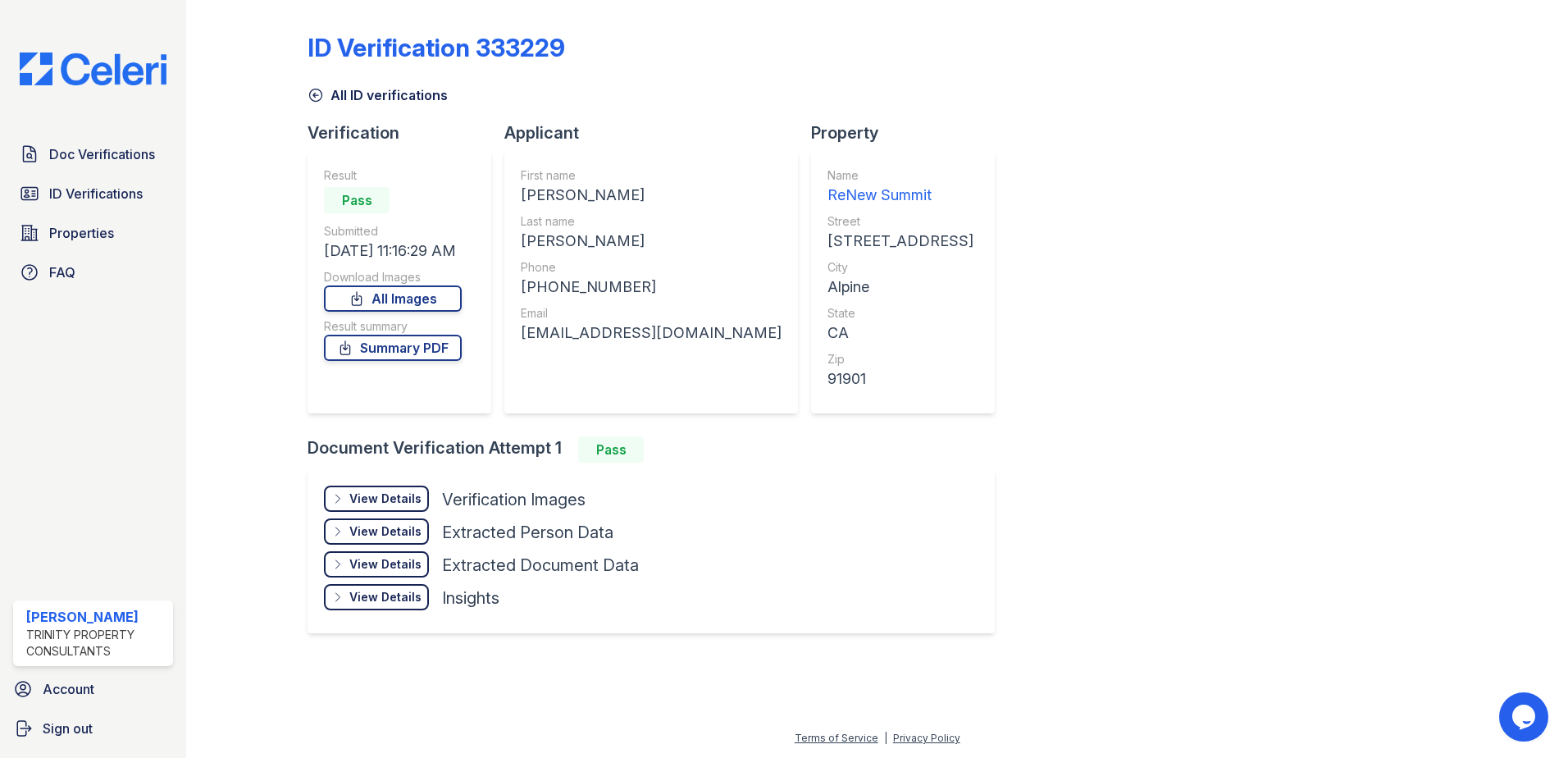
click at [355, 499] on div "View Details" at bounding box center [386, 499] width 72 height 16
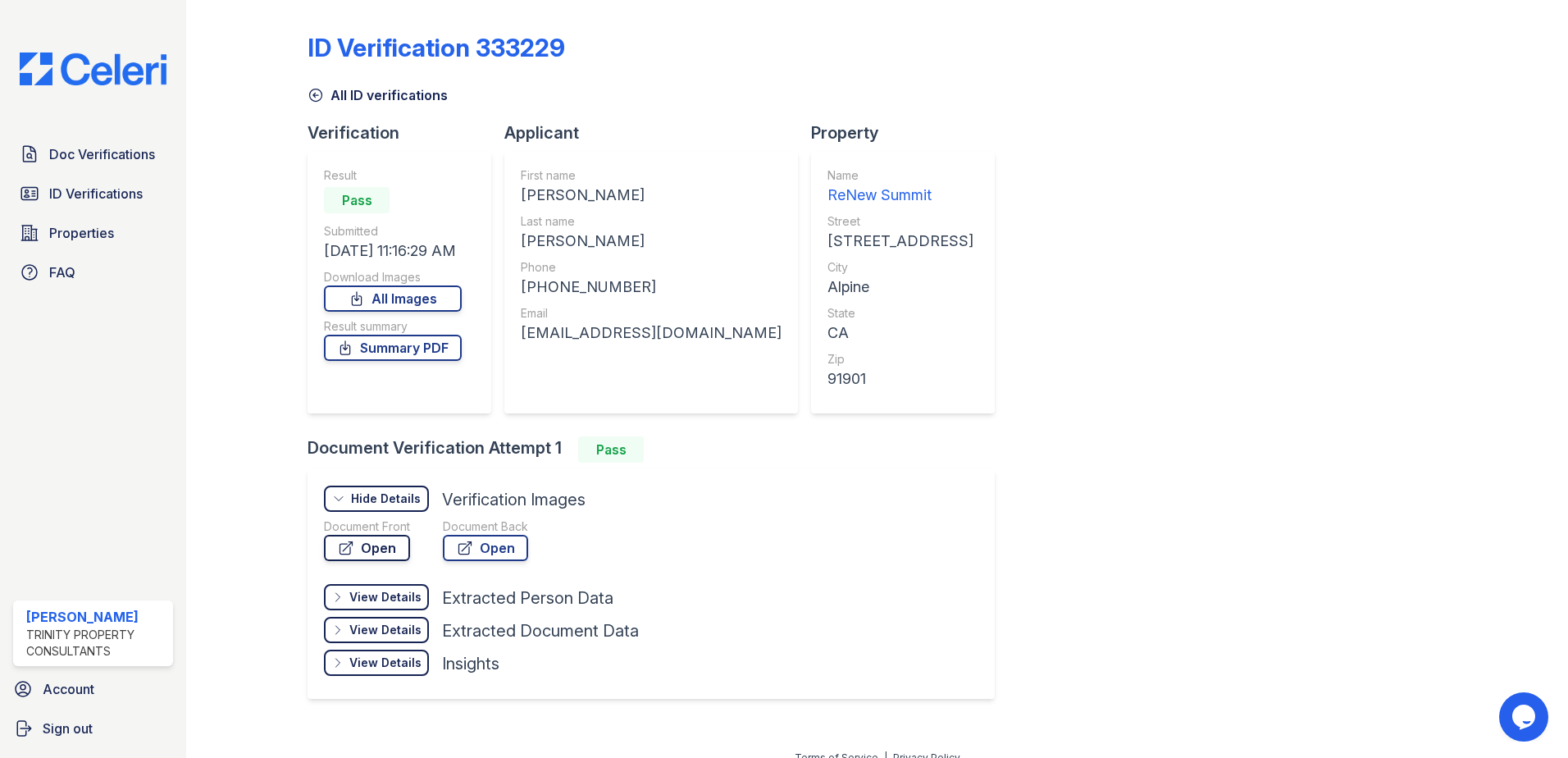
click at [366, 546] on link "Open" at bounding box center [367, 547] width 86 height 27
click at [113, 177] on div "Doc Verifications ID Verifications Properties FAQ" at bounding box center [93, 212] width 173 height 151
click at [105, 196] on span "ID Verifications" at bounding box center [96, 193] width 93 height 19
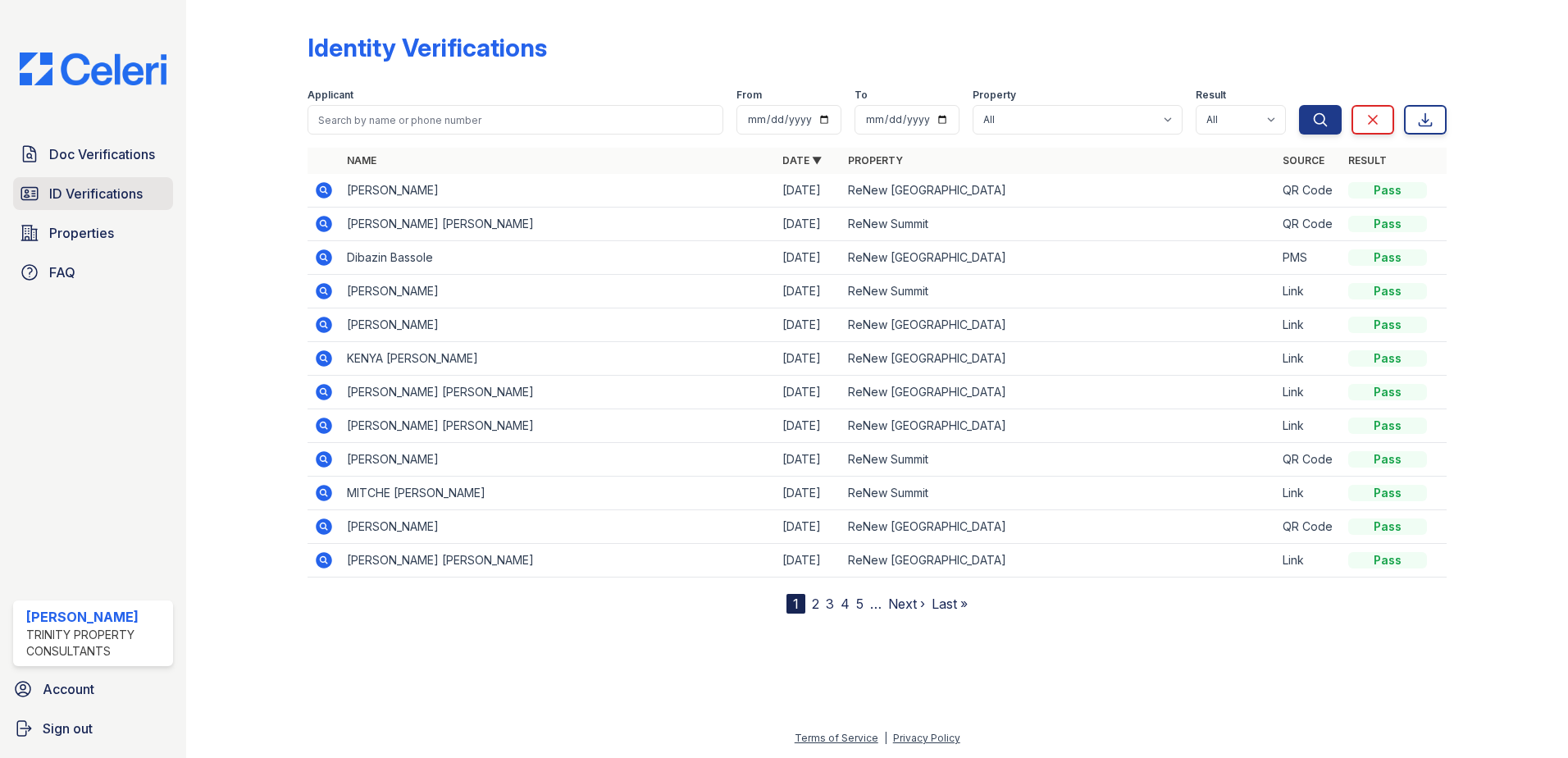
click at [112, 184] on span "ID Verifications" at bounding box center [96, 193] width 93 height 19
click at [36, 206] on link "ID Verifications" at bounding box center [93, 193] width 160 height 33
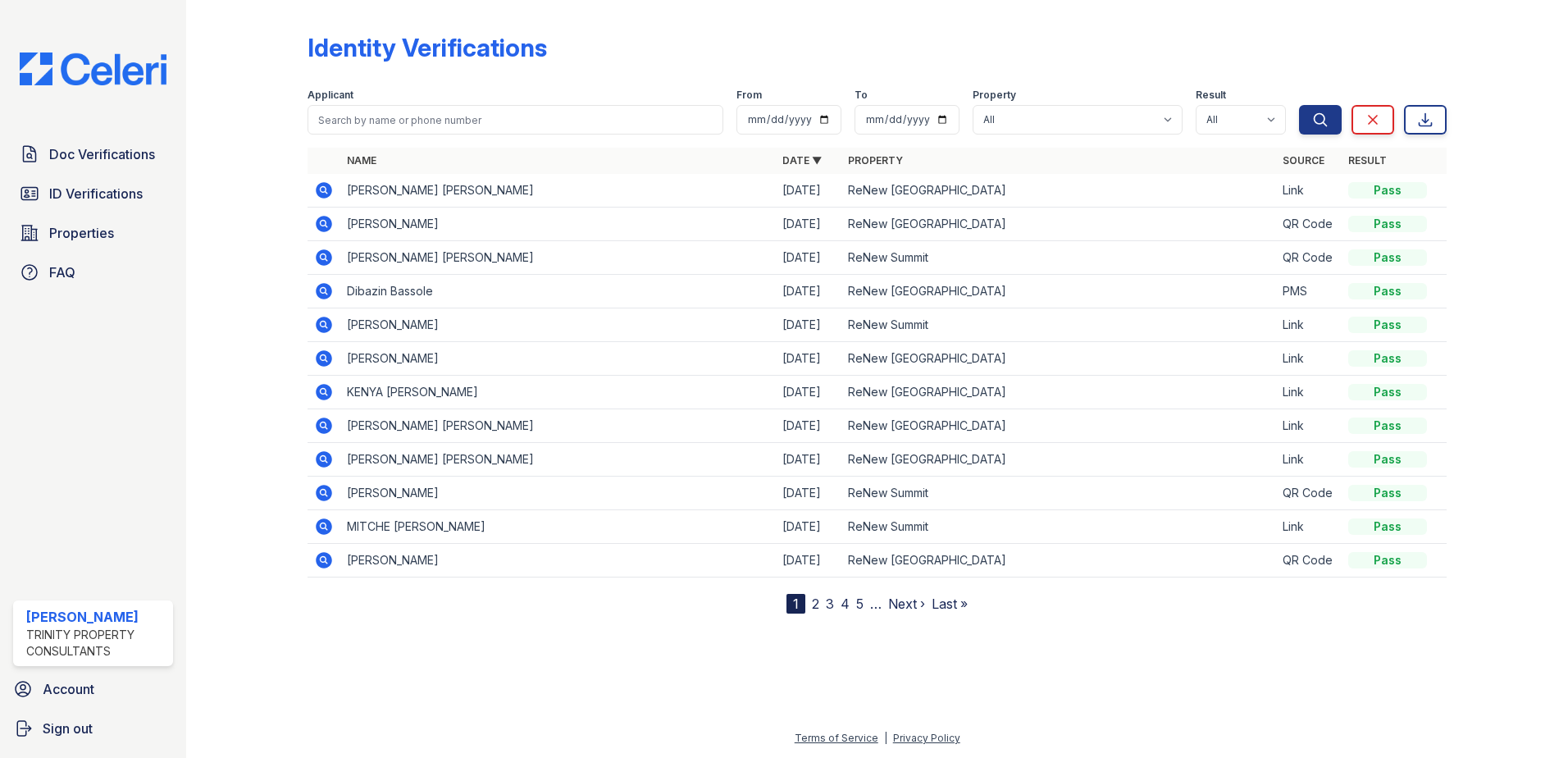
click at [317, 194] on icon at bounding box center [323, 190] width 19 height 19
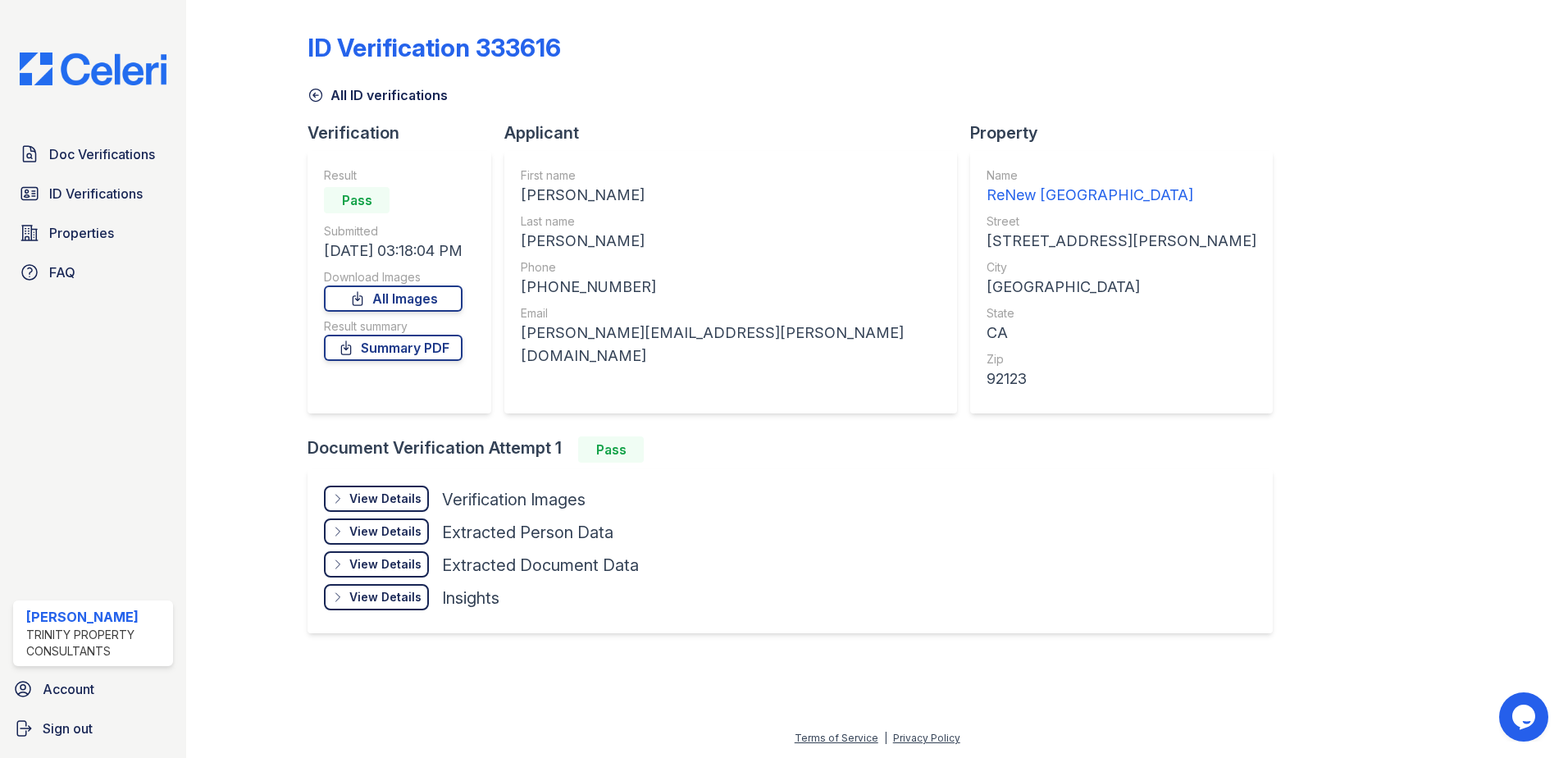
click at [395, 504] on div "View Details" at bounding box center [386, 499] width 72 height 16
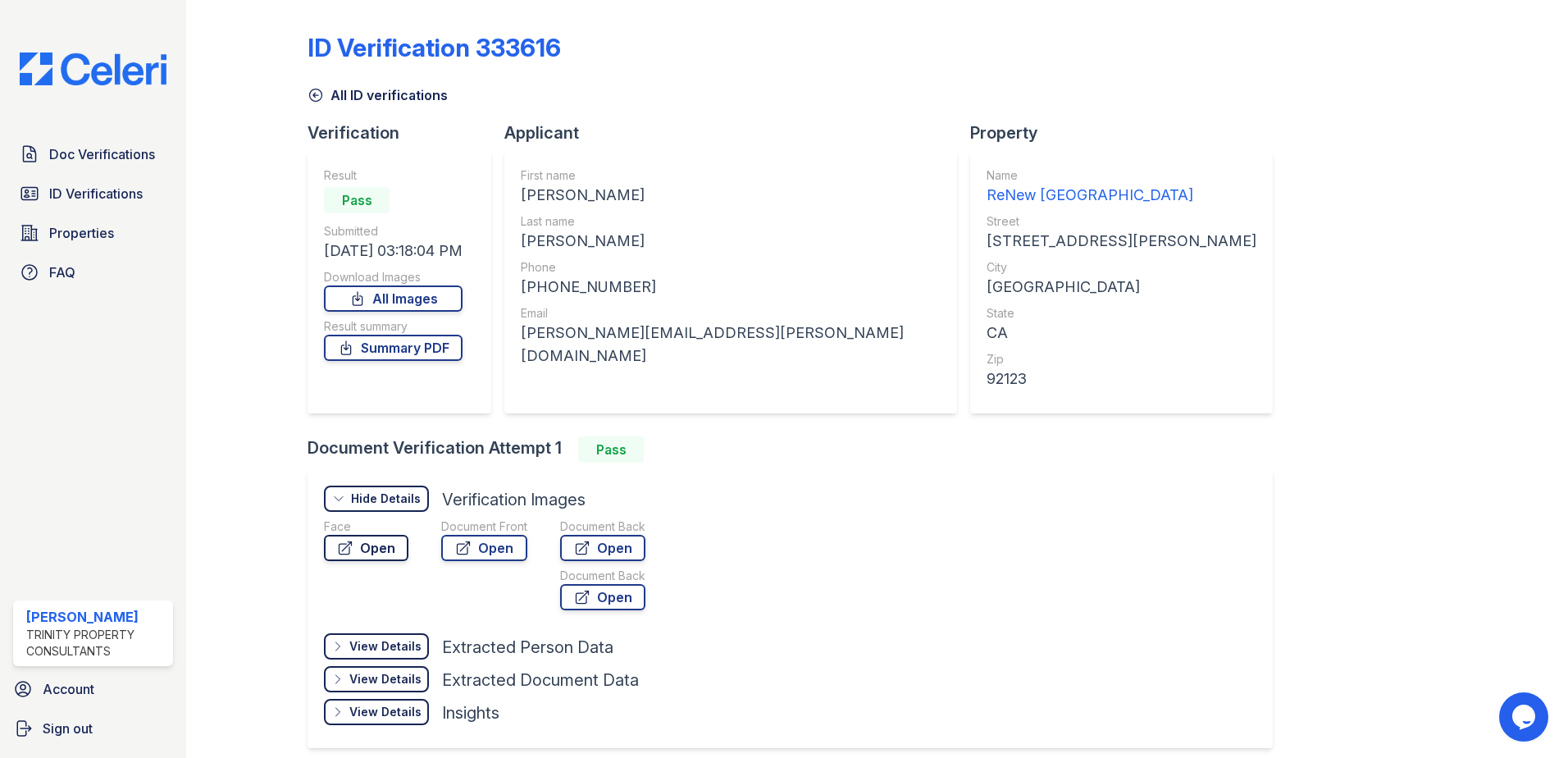
click at [366, 540] on link "Open" at bounding box center [366, 547] width 84 height 27
click at [528, 544] on div "Face Open Document Front Open Document Back Open Document Back Open" at bounding box center [501, 567] width 354 height 98
click at [511, 550] on link "Open" at bounding box center [485, 547] width 86 height 27
click at [78, 177] on div "Doc Verifications ID Verifications Properties FAQ" at bounding box center [93, 212] width 173 height 151
click at [78, 178] on link "ID Verifications" at bounding box center [93, 193] width 160 height 33
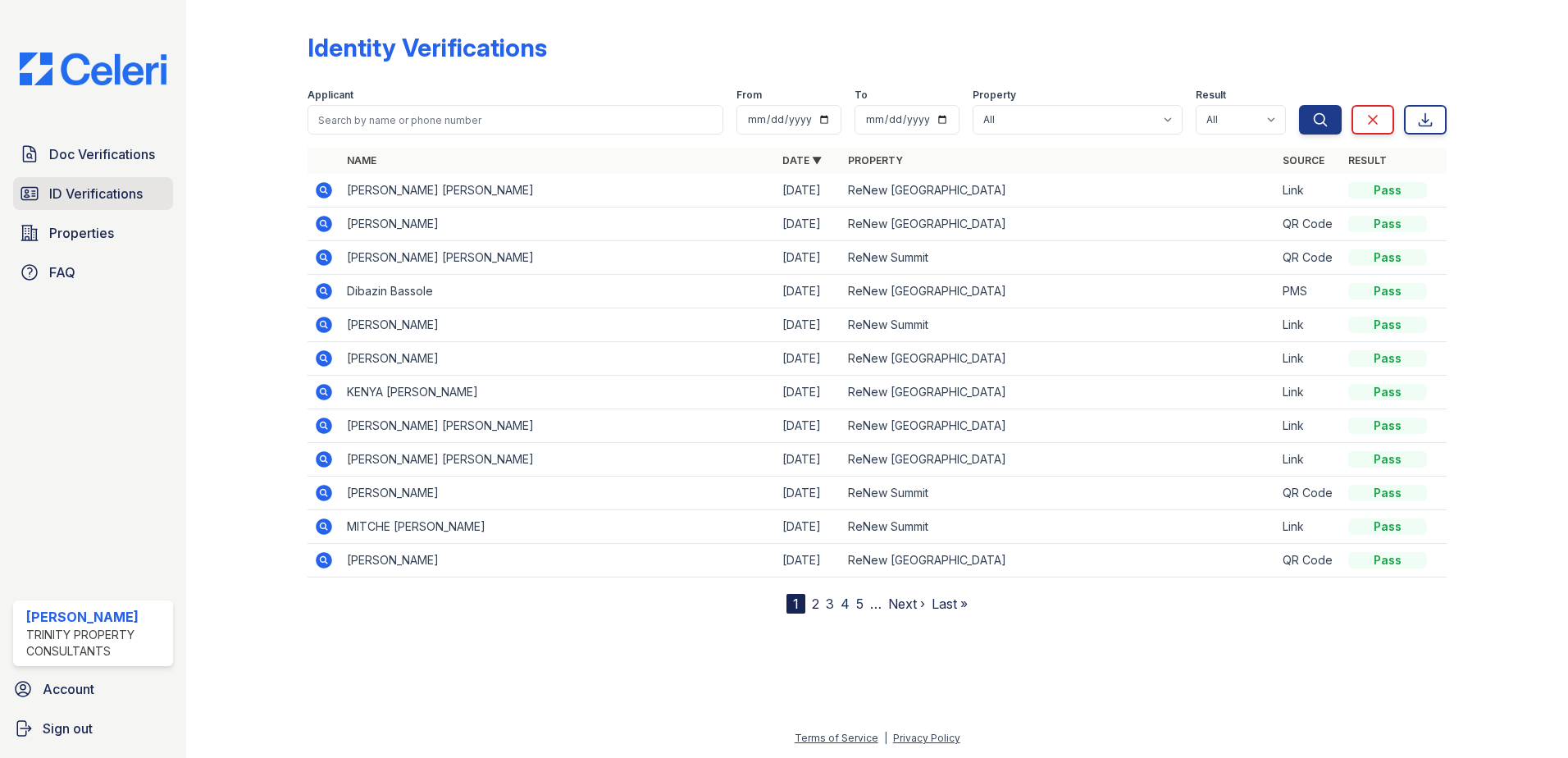
click at [152, 191] on link "ID Verifications" at bounding box center [93, 193] width 160 height 33
click at [61, 193] on span "ID Verifications" at bounding box center [96, 193] width 93 height 19
